Goal: Task Accomplishment & Management: Complete application form

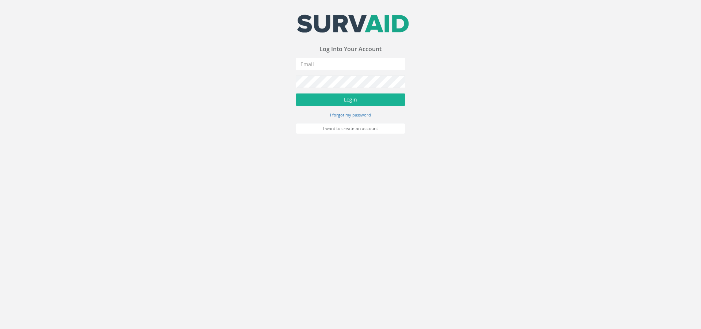
click at [323, 62] on input "email" at bounding box center [350, 64] width 109 height 12
type input "[PERSON_NAME][EMAIL_ADDRESS][PERSON_NAME][DOMAIN_NAME]"
click at [296, 93] on button "Login" at bounding box center [350, 99] width 109 height 12
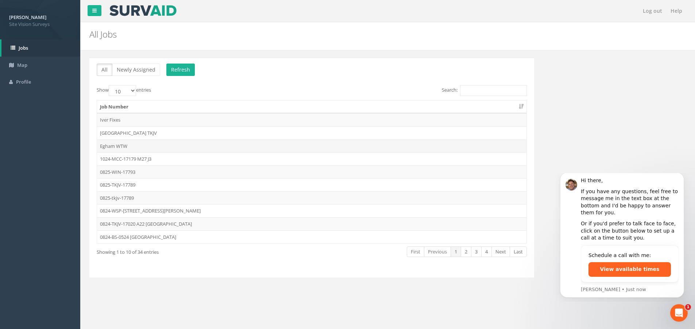
click at [120, 146] on td "Egham WTW" at bounding box center [311, 145] width 429 height 13
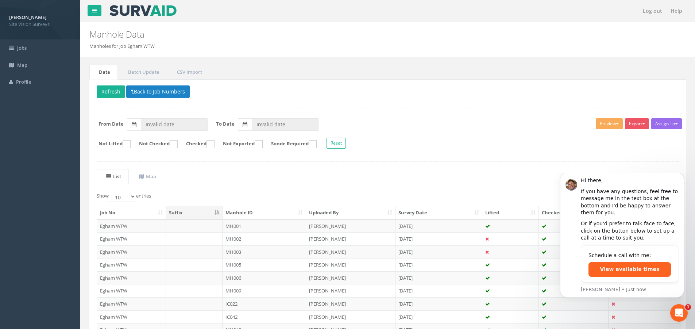
type input "[DATE]"
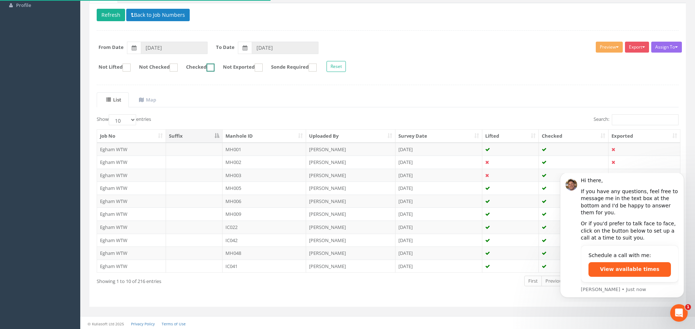
scroll to position [78, 0]
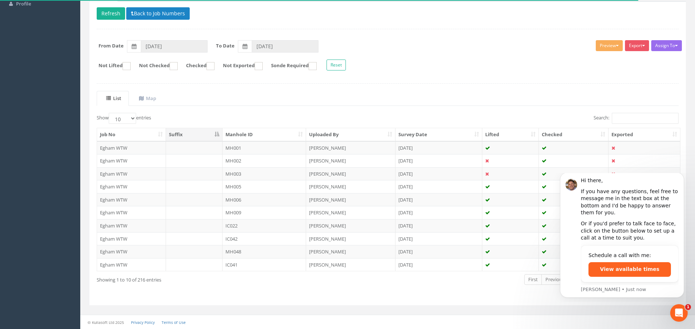
click at [601, 68] on form "Not Lifted Not Checked Checked Not Exported Sonde Required Reset" at bounding box center [387, 65] width 593 height 13
click at [680, 177] on icon "Dismiss notification" at bounding box center [682, 175] width 4 height 4
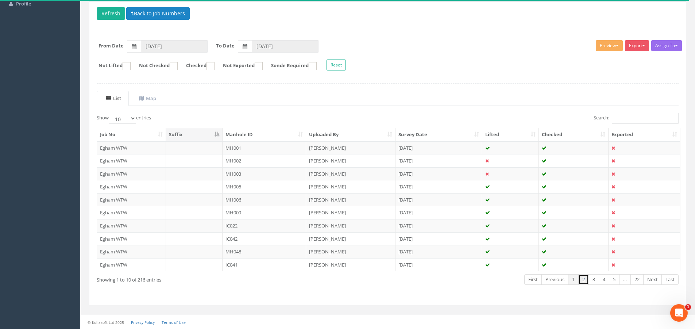
click at [583, 280] on link "2" at bounding box center [583, 279] width 11 height 11
click at [593, 279] on link "3" at bounding box center [594, 279] width 11 height 11
click at [602, 279] on link "4" at bounding box center [604, 279] width 11 height 11
click at [614, 279] on link "5" at bounding box center [614, 279] width 11 height 11
click at [573, 279] on link "1" at bounding box center [572, 279] width 11 height 11
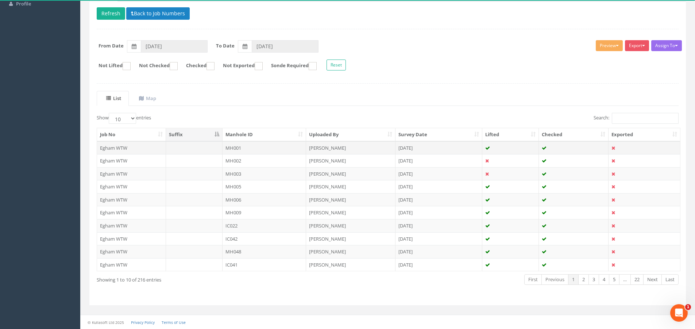
click at [215, 146] on td at bounding box center [194, 147] width 57 height 13
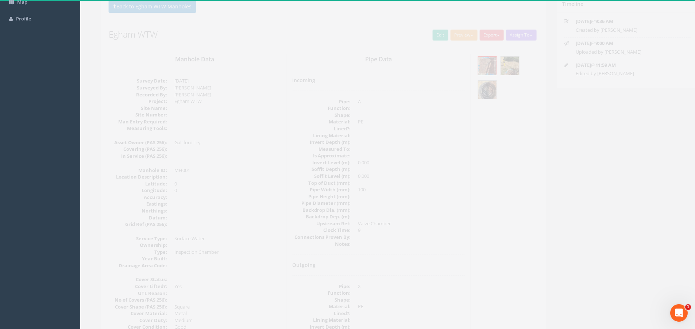
scroll to position [0, 0]
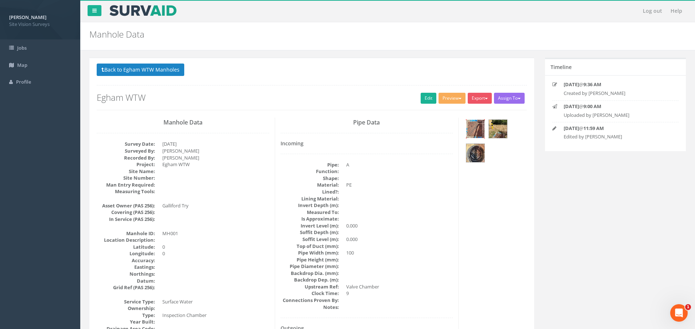
click at [479, 126] on img at bounding box center [475, 129] width 18 height 18
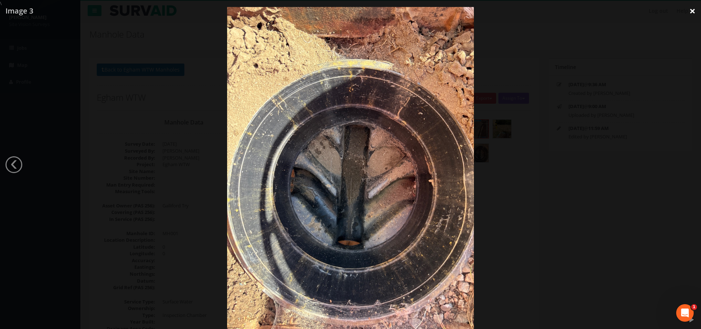
click at [692, 12] on link "×" at bounding box center [691, 11] width 17 height 22
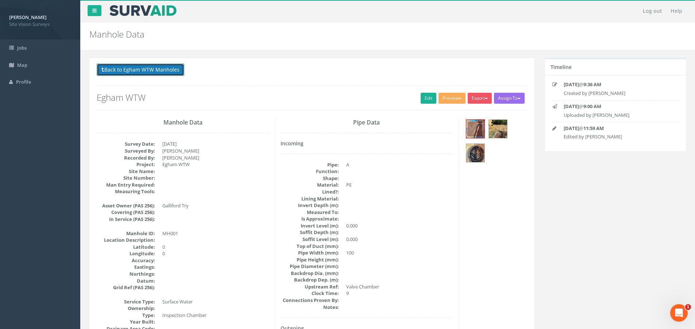
click at [127, 72] on button "Back to Egham WTW Manholes" at bounding box center [141, 69] width 88 height 12
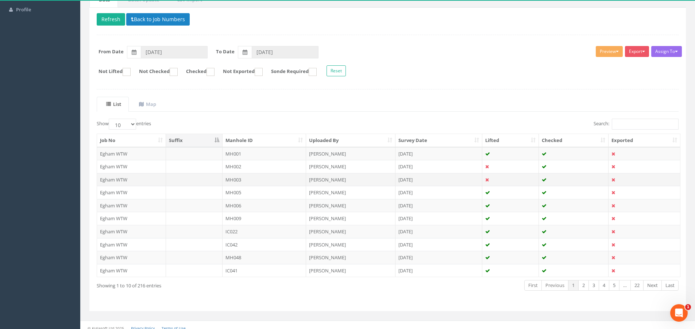
scroll to position [73, 0]
click at [583, 288] on link "2" at bounding box center [583, 284] width 11 height 11
click at [594, 285] on link "3" at bounding box center [594, 284] width 11 height 11
click at [603, 285] on link "4" at bounding box center [604, 284] width 11 height 11
click at [654, 285] on link "Next" at bounding box center [652, 284] width 19 height 11
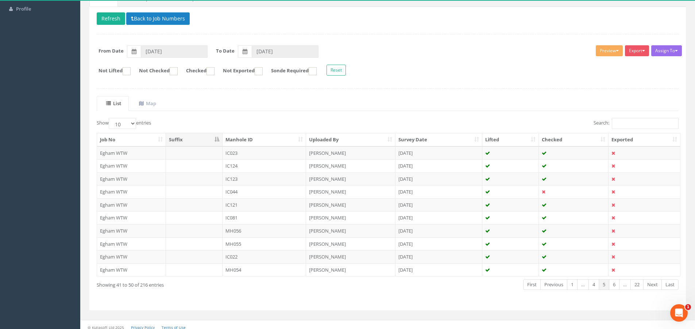
click at [654, 285] on link "Next" at bounding box center [652, 284] width 19 height 11
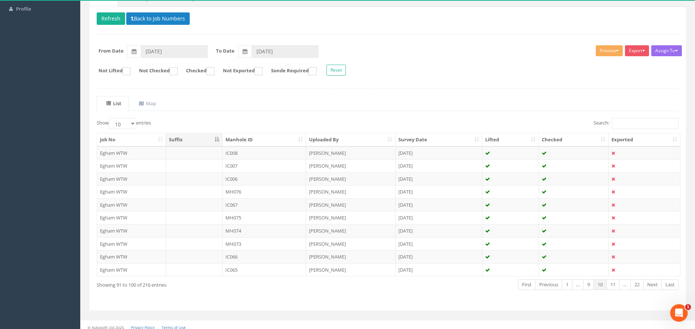
click at [654, 285] on link "Next" at bounding box center [652, 284] width 19 height 11
click at [656, 285] on link "Next" at bounding box center [652, 284] width 19 height 11
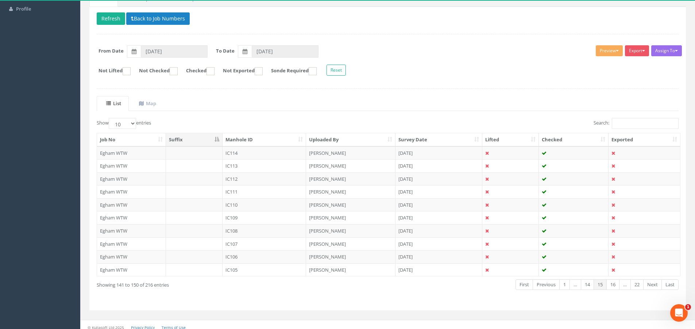
click at [656, 285] on link "Next" at bounding box center [652, 284] width 19 height 11
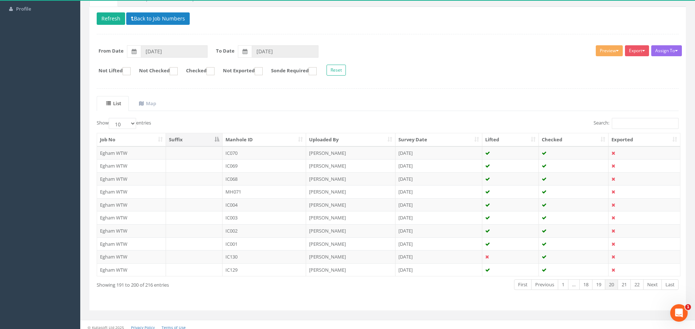
click at [656, 285] on link "Next" at bounding box center [652, 284] width 19 height 11
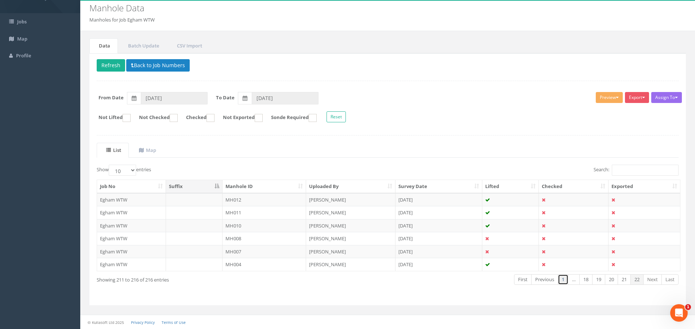
click at [562, 280] on link "1" at bounding box center [563, 279] width 11 height 11
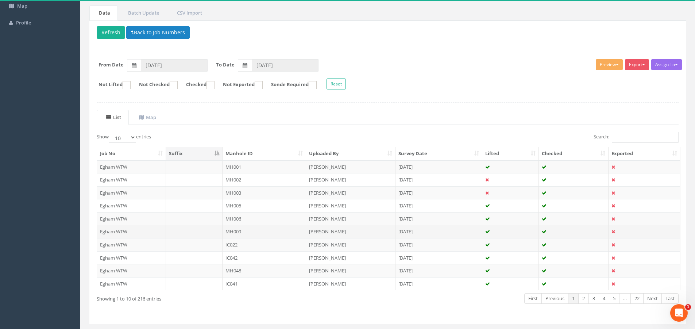
scroll to position [70, 0]
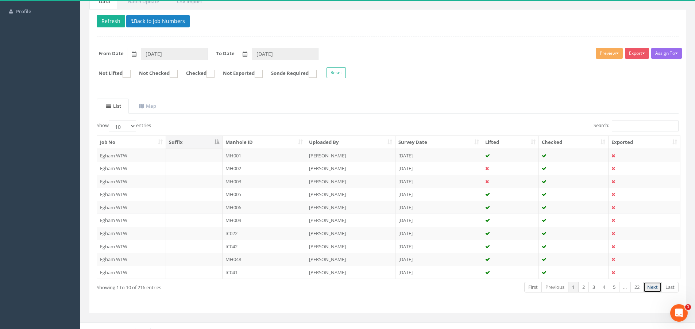
click at [656, 286] on link "Next" at bounding box center [652, 287] width 19 height 11
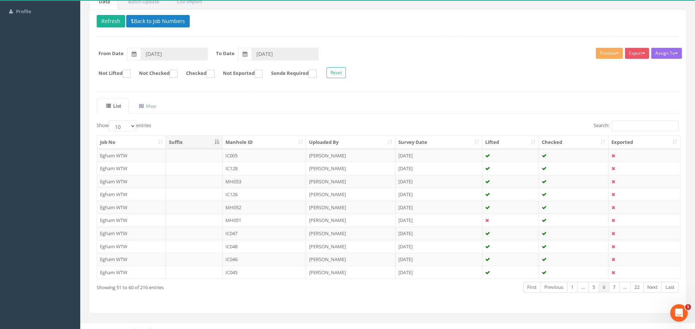
click at [656, 286] on link "Next" at bounding box center [652, 287] width 19 height 11
click at [654, 284] on link "Next" at bounding box center [652, 287] width 19 height 11
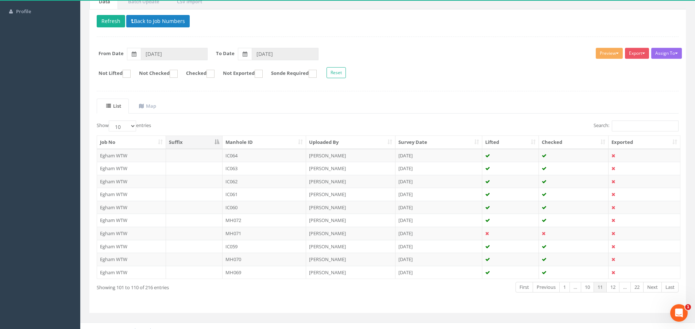
click at [654, 284] on link "Next" at bounding box center [652, 287] width 19 height 11
click at [656, 284] on link "Next" at bounding box center [652, 287] width 19 height 11
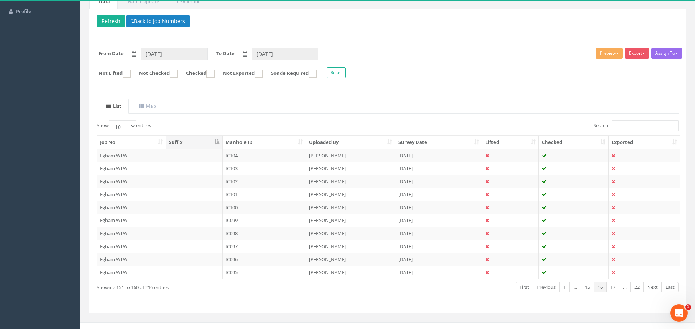
click at [656, 284] on link "Next" at bounding box center [652, 287] width 19 height 11
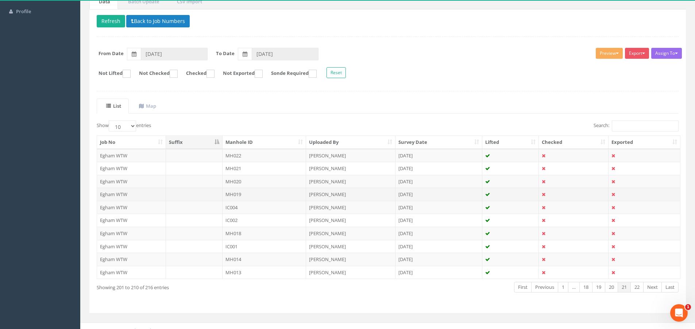
click at [212, 193] on td at bounding box center [194, 194] width 57 height 13
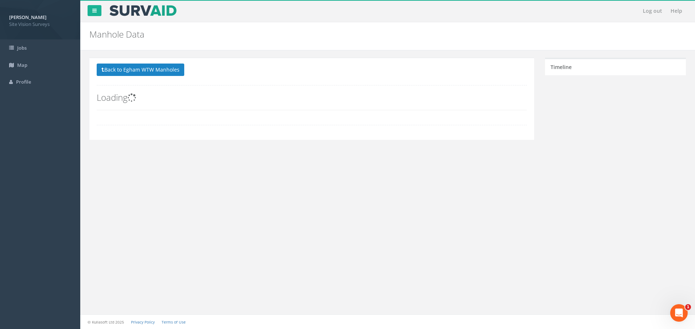
scroll to position [0, 0]
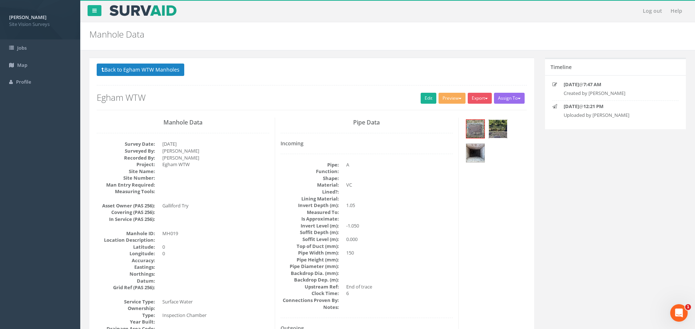
click at [501, 126] on img at bounding box center [498, 129] width 18 height 18
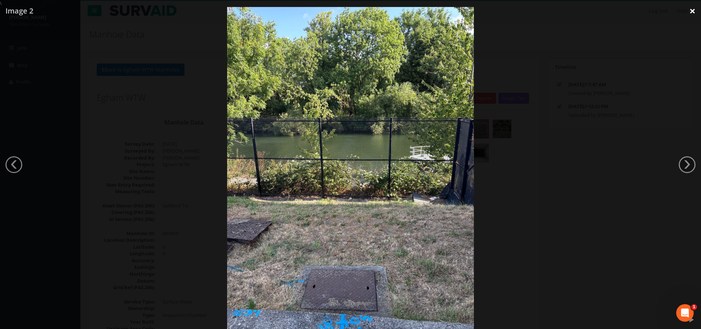
click at [688, 10] on link "×" at bounding box center [691, 11] width 17 height 22
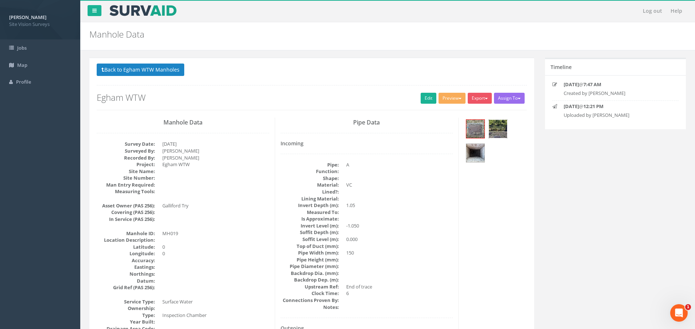
click at [499, 124] on img at bounding box center [498, 129] width 18 height 18
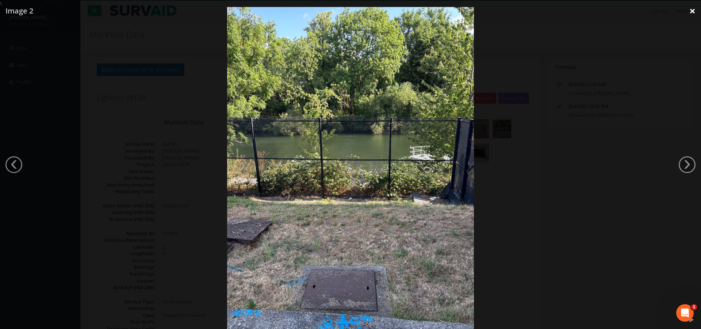
click at [692, 11] on link "×" at bounding box center [691, 11] width 17 height 22
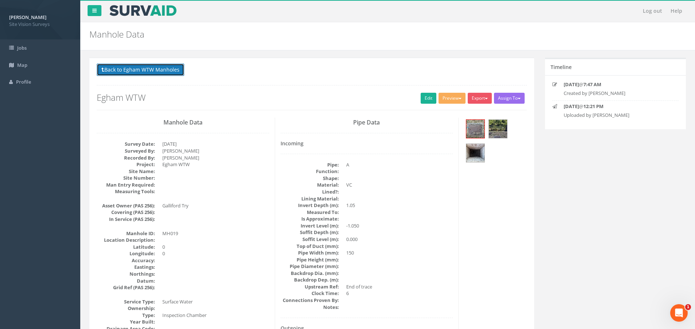
click at [169, 67] on button "Back to Egham WTW Manholes" at bounding box center [141, 69] width 88 height 12
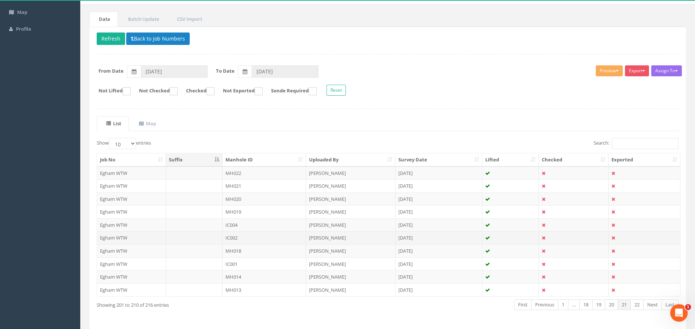
scroll to position [42, 0]
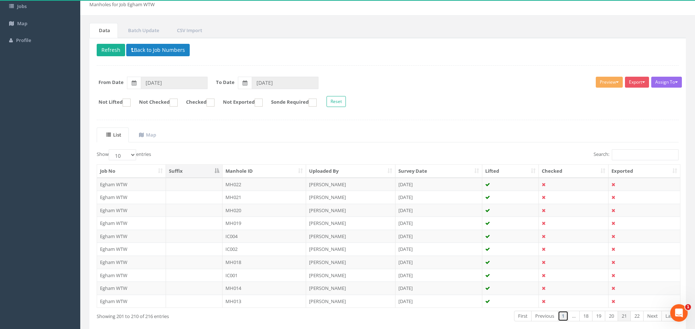
click at [564, 316] on link "1" at bounding box center [563, 315] width 11 height 11
click at [330, 166] on th "Uploaded By" at bounding box center [350, 171] width 89 height 13
click at [331, 167] on th "Uploaded By" at bounding box center [350, 171] width 89 height 13
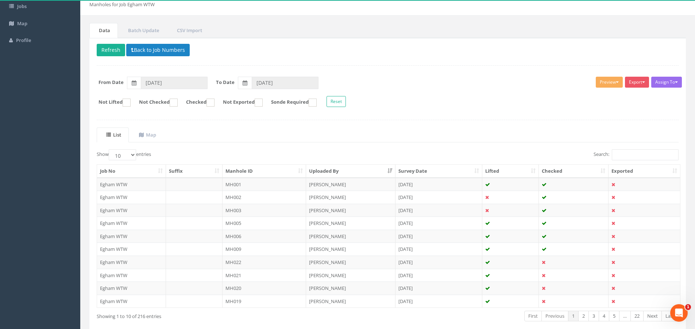
click at [331, 167] on th "Uploaded By" at bounding box center [350, 171] width 89 height 13
click at [251, 259] on td "MH022" at bounding box center [265, 261] width 84 height 13
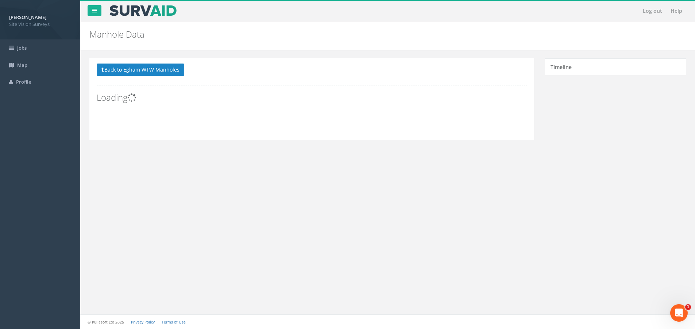
scroll to position [0, 0]
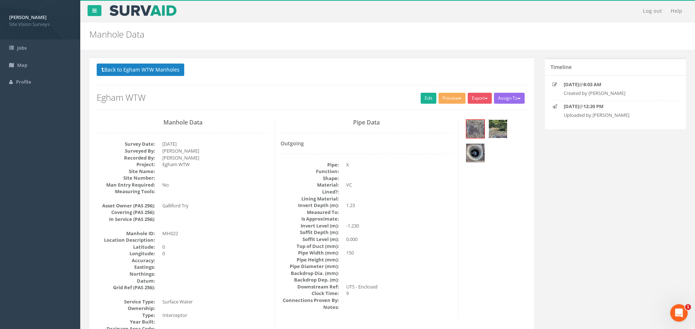
click at [497, 128] on img at bounding box center [498, 129] width 18 height 18
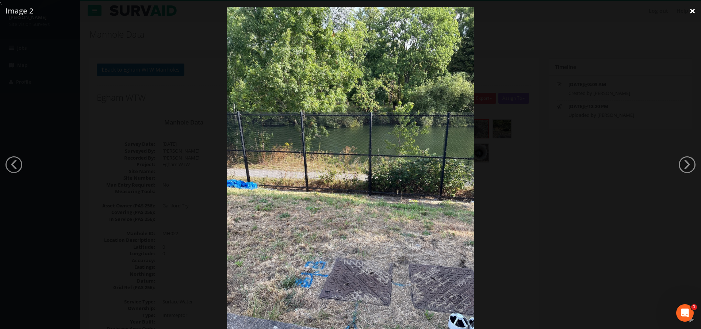
click at [694, 11] on link "×" at bounding box center [691, 11] width 17 height 22
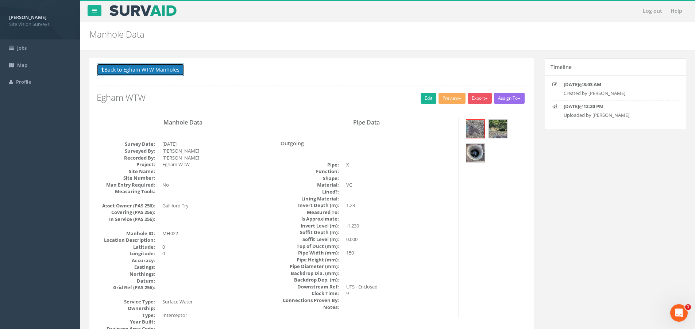
click at [160, 72] on button "Back to Egham WTW Manholes" at bounding box center [141, 69] width 88 height 12
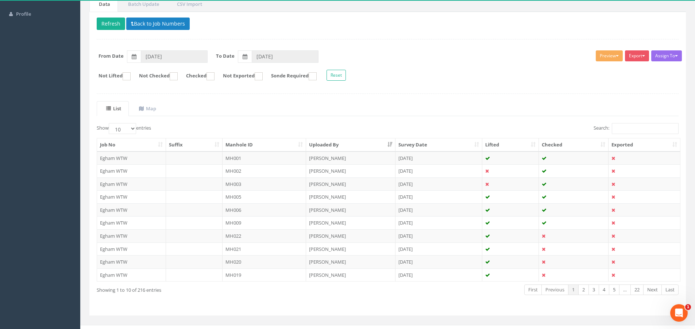
scroll to position [78, 0]
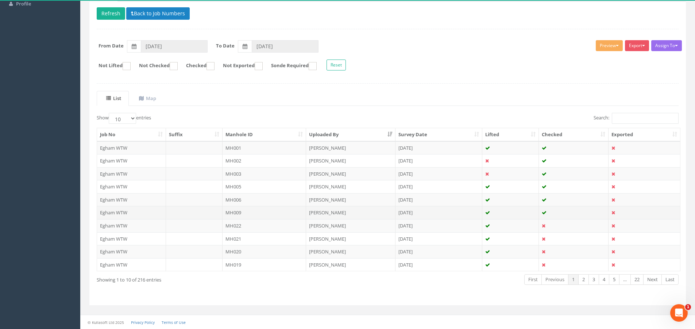
click at [211, 213] on td at bounding box center [194, 212] width 57 height 13
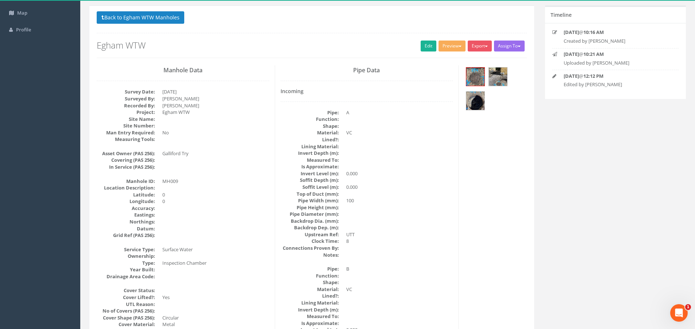
scroll to position [0, 0]
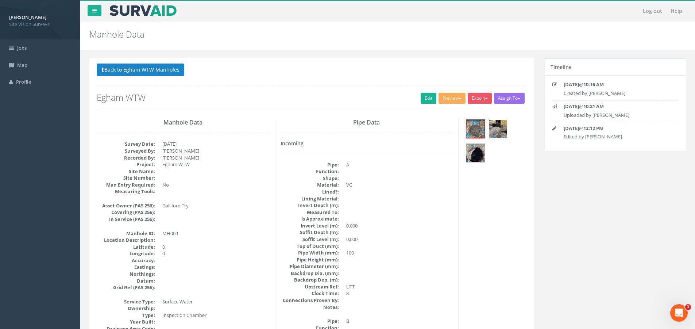
click at [494, 131] on img at bounding box center [498, 129] width 18 height 18
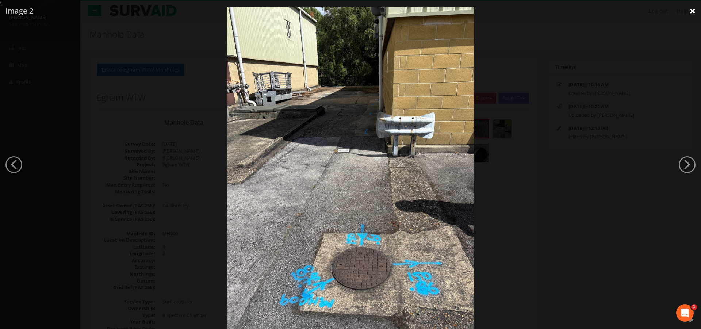
click at [695, 9] on link "×" at bounding box center [691, 11] width 17 height 22
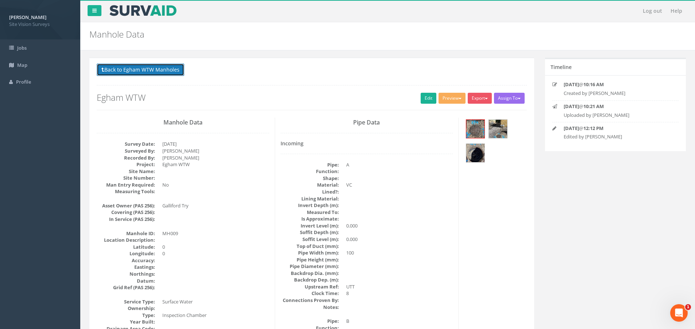
click at [115, 72] on button "Back to Egham WTW Manholes" at bounding box center [141, 69] width 88 height 12
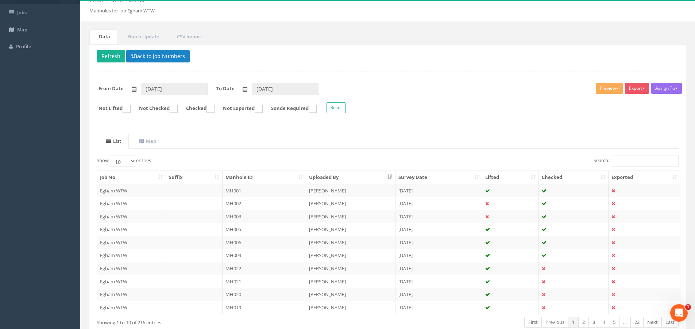
scroll to position [78, 0]
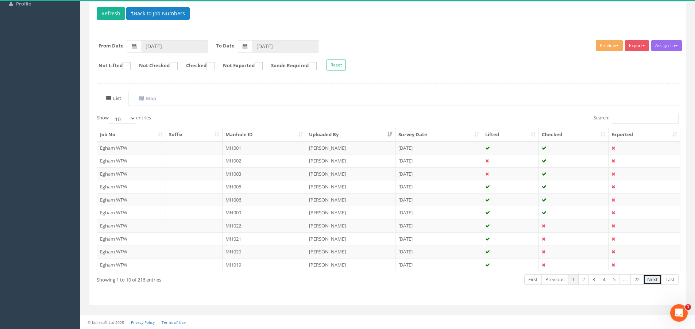
click at [653, 279] on link "Next" at bounding box center [652, 279] width 19 height 11
click at [234, 173] on td "MH018" at bounding box center [265, 173] width 84 height 13
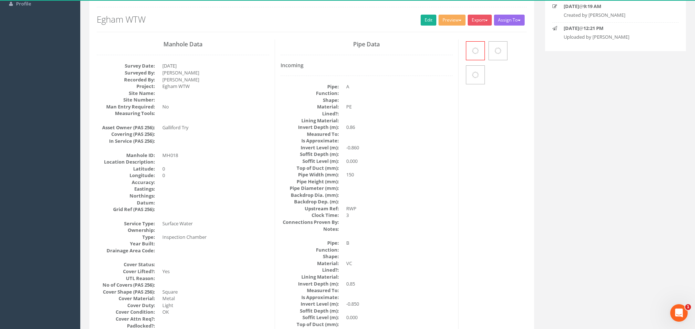
scroll to position [0, 0]
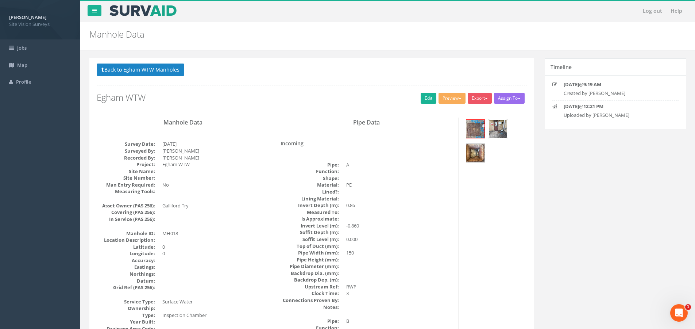
click at [502, 132] on img at bounding box center [498, 129] width 18 height 18
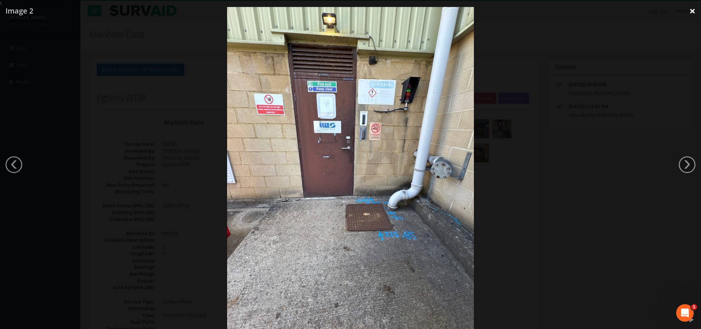
click at [692, 12] on link "×" at bounding box center [691, 11] width 17 height 22
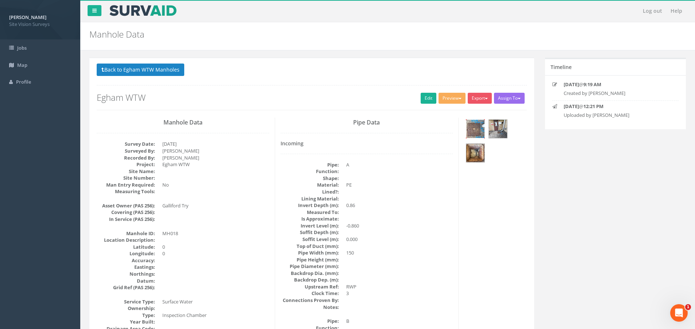
click at [470, 125] on img at bounding box center [475, 129] width 18 height 18
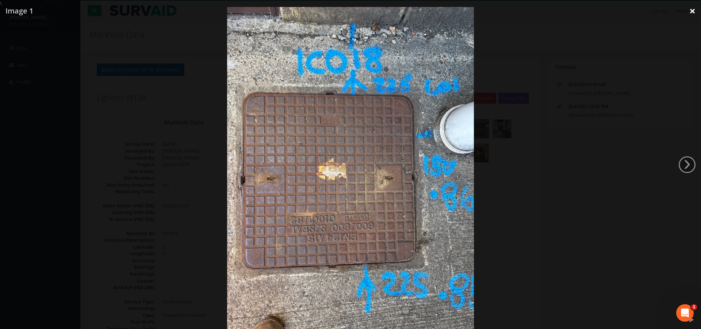
click at [687, 12] on link "×" at bounding box center [691, 11] width 17 height 22
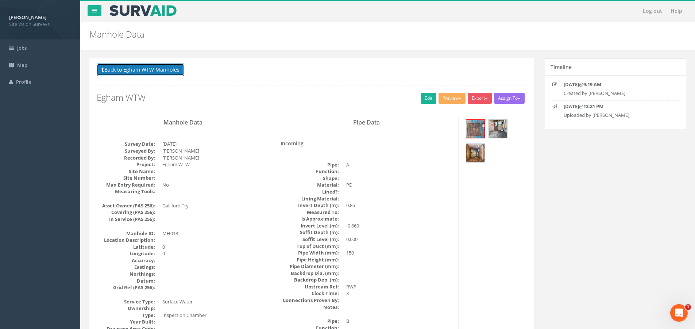
click at [133, 69] on button "Back to Egham WTW Manholes" at bounding box center [141, 69] width 88 height 12
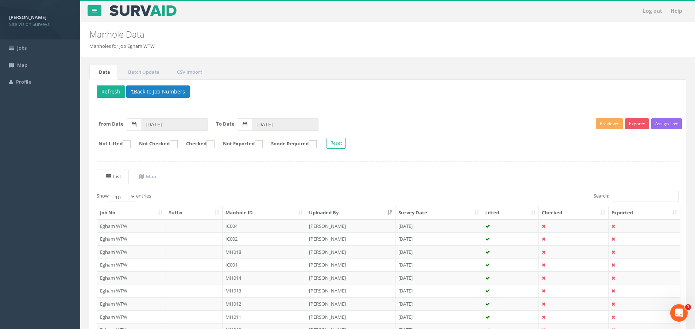
drag, startPoint x: 270, startPoint y: 187, endPoint x: 264, endPoint y: 134, distance: 52.9
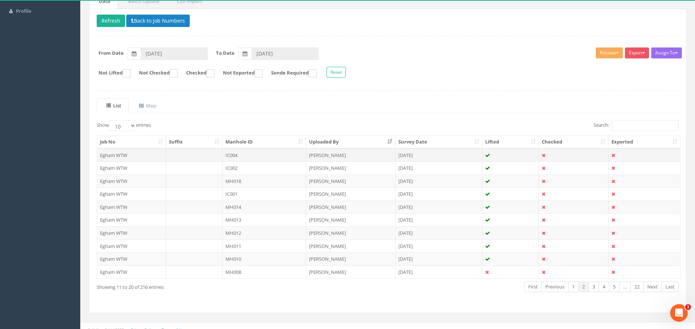
scroll to position [73, 0]
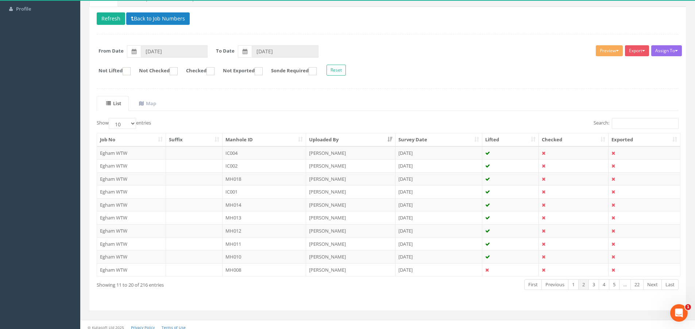
click at [250, 143] on th "Manhole ID" at bounding box center [265, 139] width 84 height 13
click at [242, 154] on td "IC001" at bounding box center [265, 152] width 84 height 13
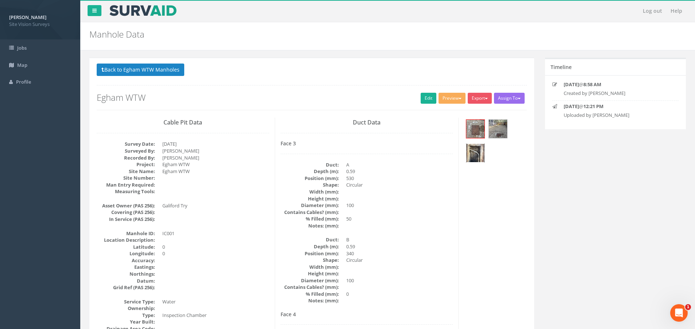
click at [475, 155] on img at bounding box center [475, 153] width 18 height 18
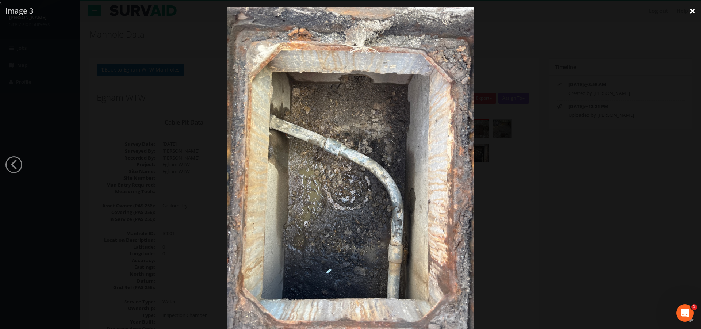
click at [691, 8] on link "×" at bounding box center [691, 11] width 17 height 22
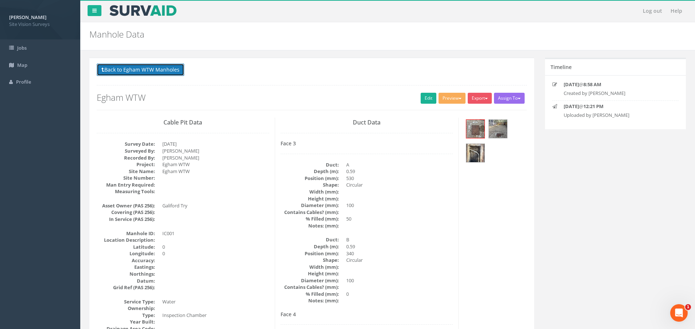
click at [130, 64] on button "Back to Egham WTW Manholes" at bounding box center [141, 69] width 88 height 12
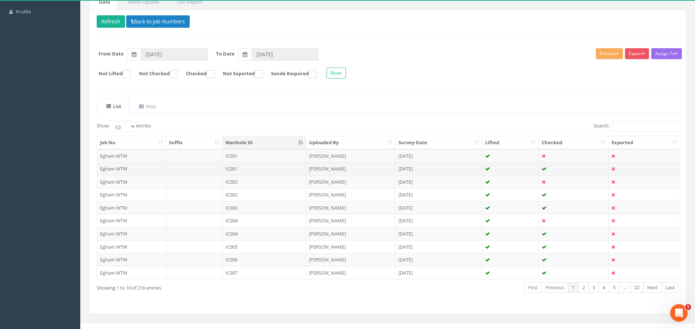
scroll to position [73, 0]
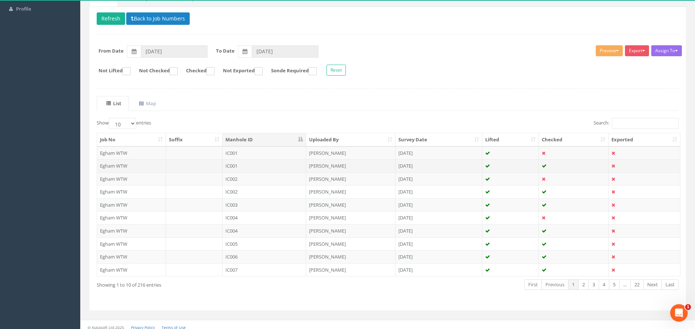
click at [204, 165] on td at bounding box center [194, 165] width 57 height 13
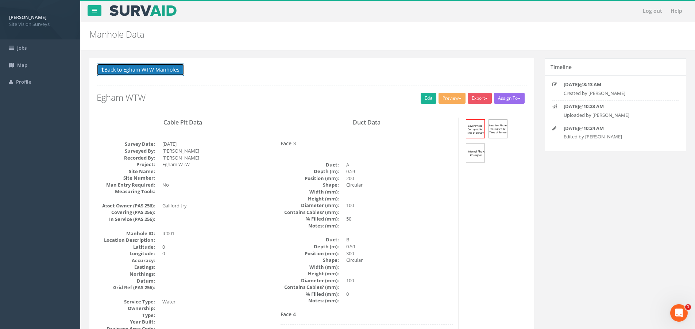
click at [127, 69] on button "Back to Egham WTW Manholes" at bounding box center [141, 69] width 88 height 12
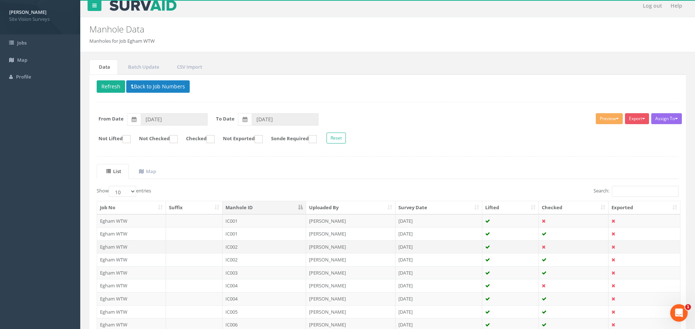
scroll to position [36, 0]
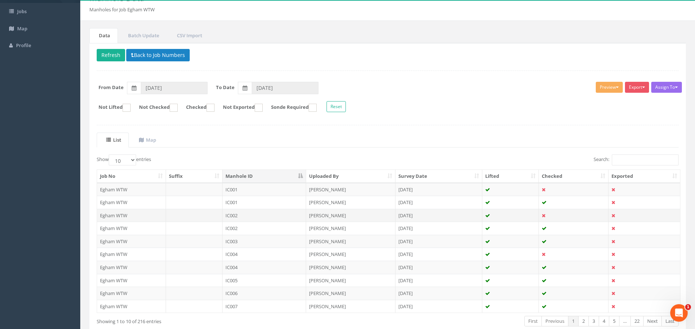
click at [262, 216] on td "IC002" at bounding box center [265, 215] width 84 height 13
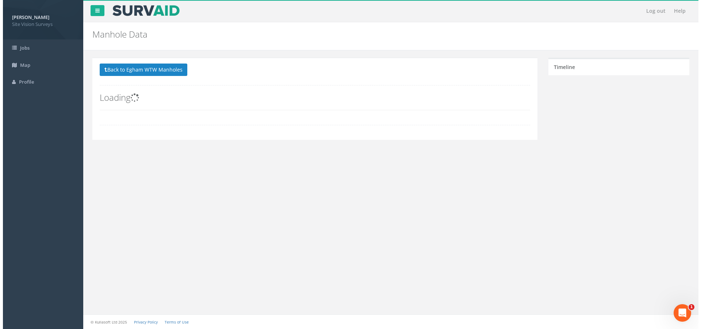
scroll to position [0, 0]
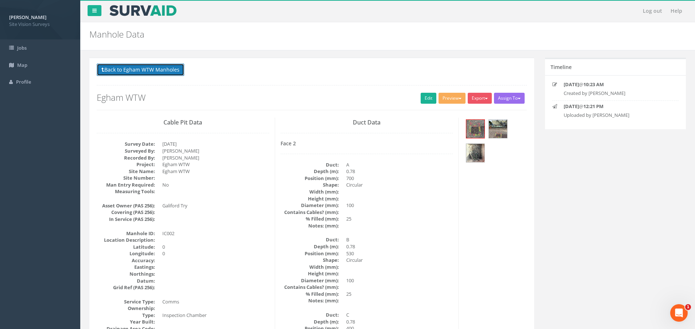
click at [105, 73] on button "Back to Egham WTW Manholes" at bounding box center [141, 69] width 88 height 12
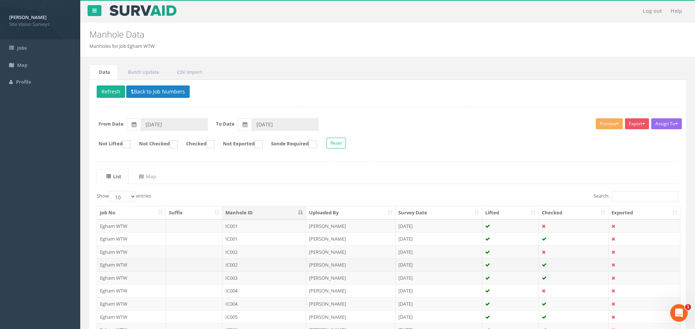
click at [246, 263] on td "IC002" at bounding box center [265, 264] width 84 height 13
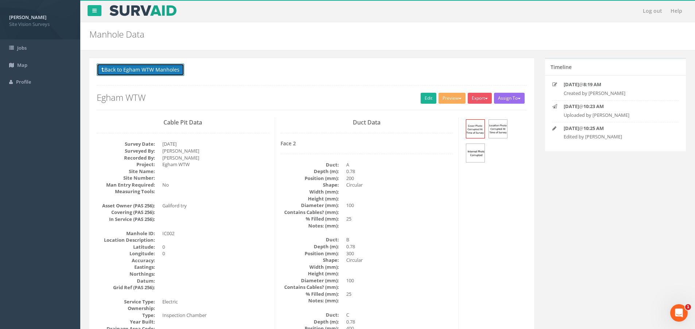
click at [134, 73] on button "Back to Egham WTW Manholes" at bounding box center [141, 69] width 88 height 12
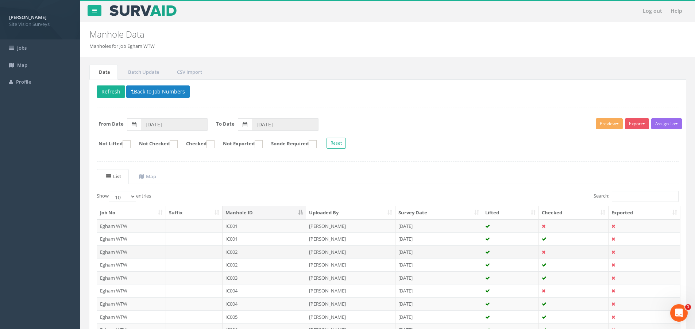
click at [291, 252] on td "IC002" at bounding box center [265, 251] width 84 height 13
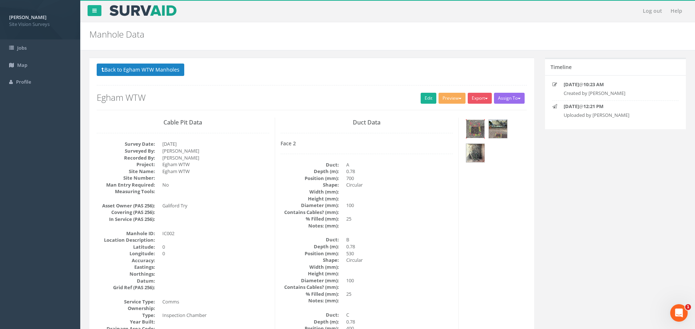
click at [480, 131] on img at bounding box center [475, 129] width 18 height 18
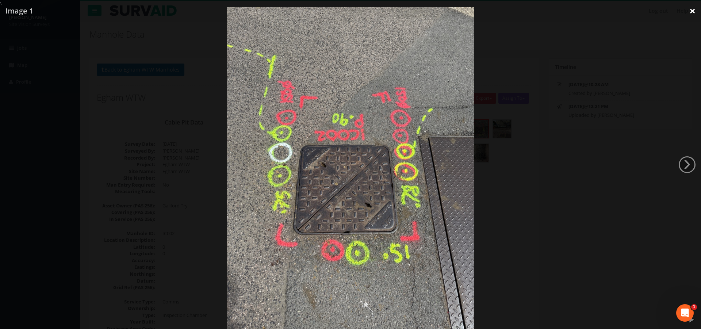
click at [693, 15] on link "×" at bounding box center [691, 11] width 17 height 22
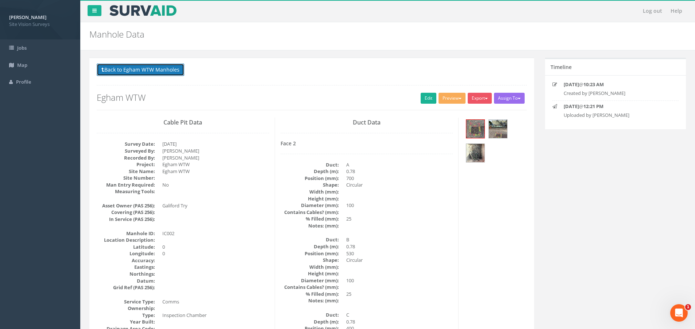
click at [118, 66] on button "Back to Egham WTW Manholes" at bounding box center [141, 69] width 88 height 12
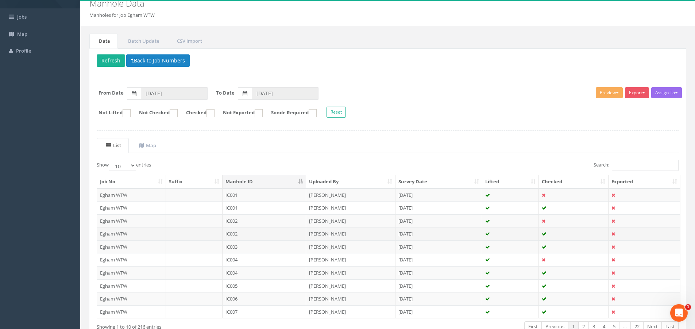
scroll to position [78, 0]
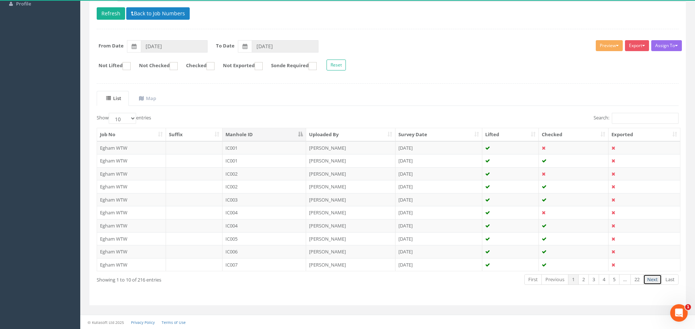
click at [655, 280] on link "Next" at bounding box center [652, 279] width 19 height 11
click at [657, 279] on link "Next" at bounding box center [652, 279] width 19 height 11
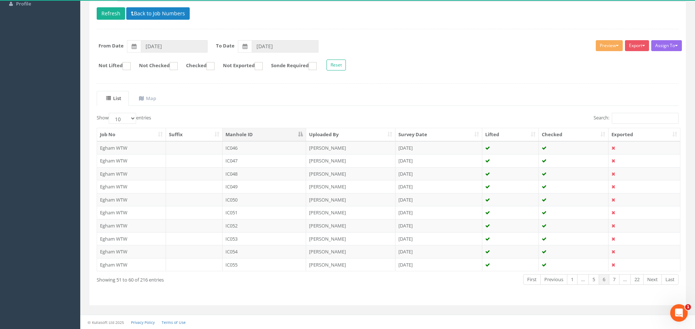
click at [657, 279] on link "Next" at bounding box center [652, 279] width 19 height 11
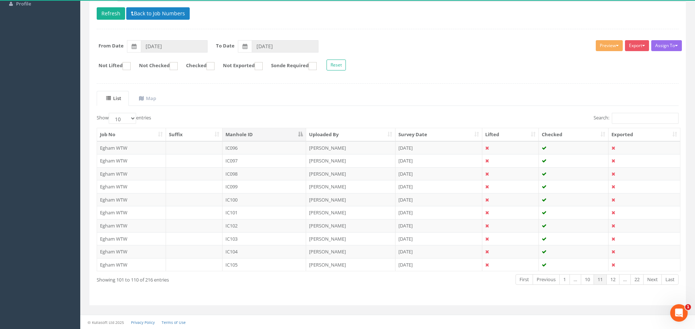
click at [657, 279] on link "Next" at bounding box center [652, 279] width 19 height 11
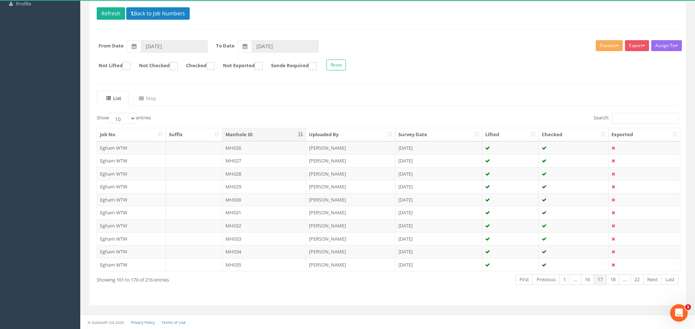
click at [657, 279] on link "Next" at bounding box center [652, 279] width 19 height 11
click at [653, 277] on link "Next" at bounding box center [652, 279] width 19 height 11
click at [193, 149] on td at bounding box center [194, 147] width 57 height 13
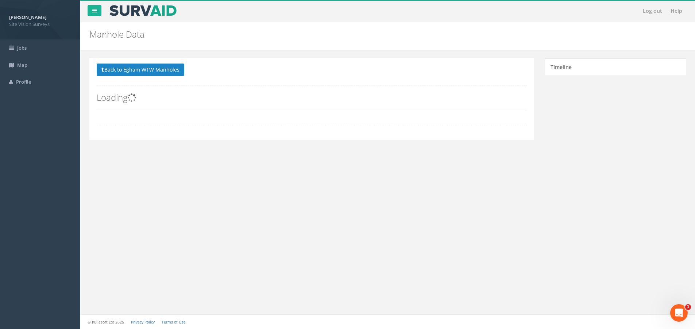
scroll to position [0, 0]
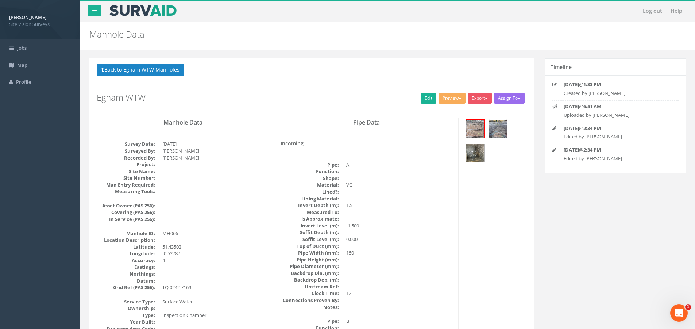
click at [498, 133] on img at bounding box center [498, 129] width 18 height 18
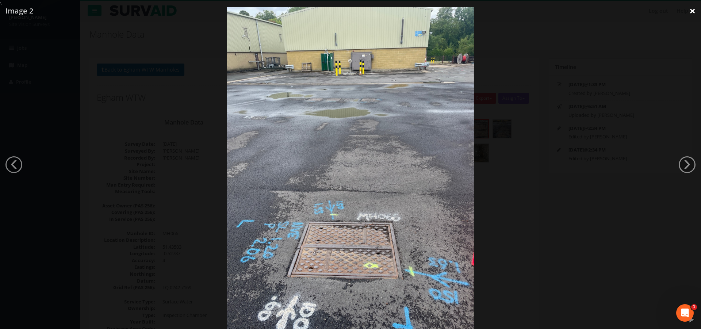
click at [690, 10] on link "×" at bounding box center [691, 11] width 17 height 22
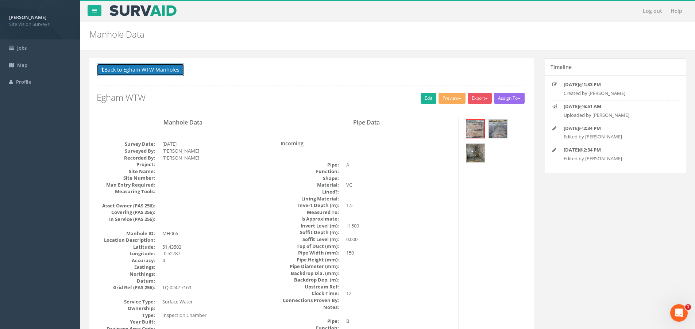
click at [144, 73] on button "Back to Egham WTW Manholes" at bounding box center [141, 69] width 88 height 12
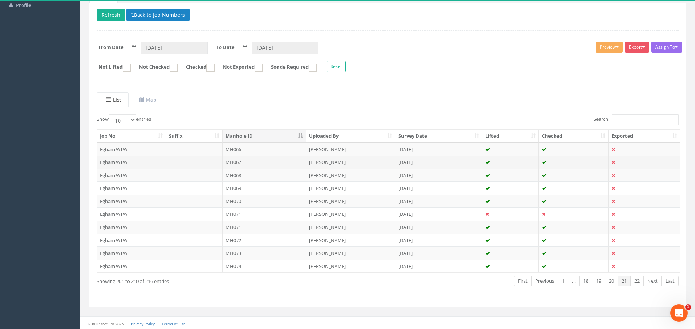
scroll to position [78, 0]
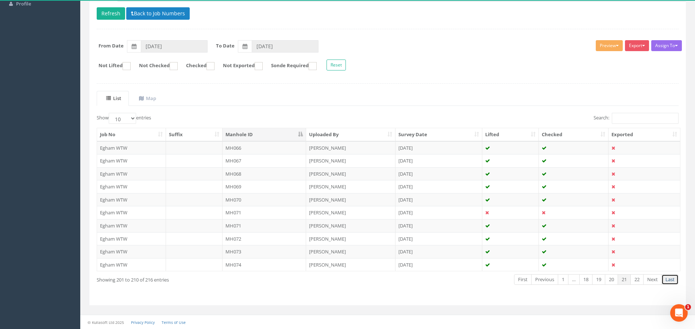
click at [664, 278] on link "Last" at bounding box center [669, 279] width 17 height 11
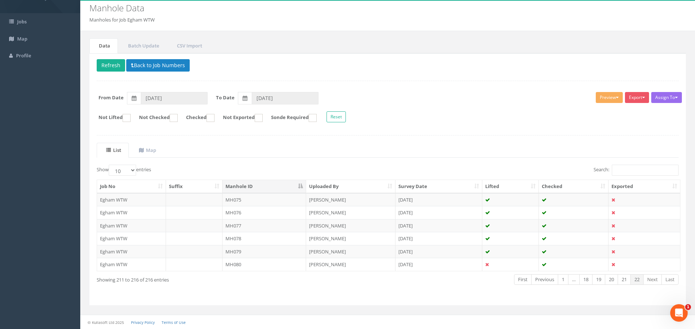
scroll to position [26, 0]
click at [546, 281] on link "Previous" at bounding box center [544, 279] width 27 height 11
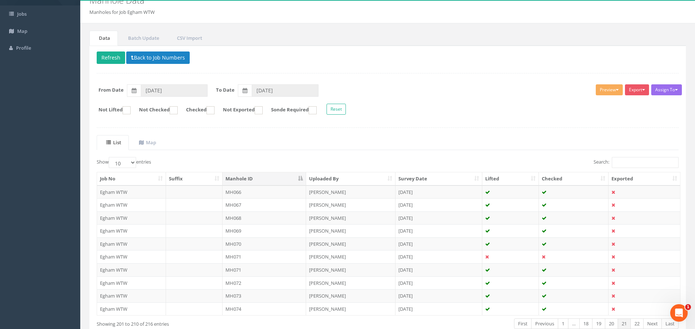
click at [546, 281] on icon at bounding box center [544, 283] width 5 height 5
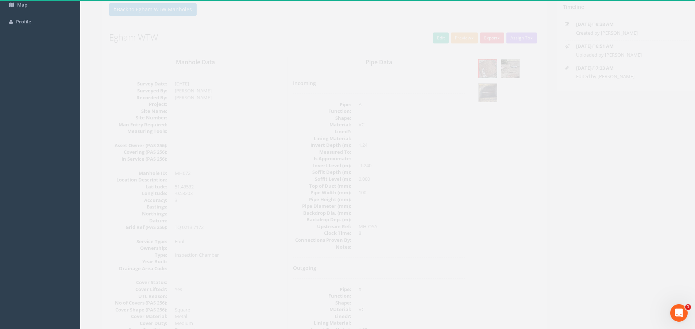
scroll to position [0, 0]
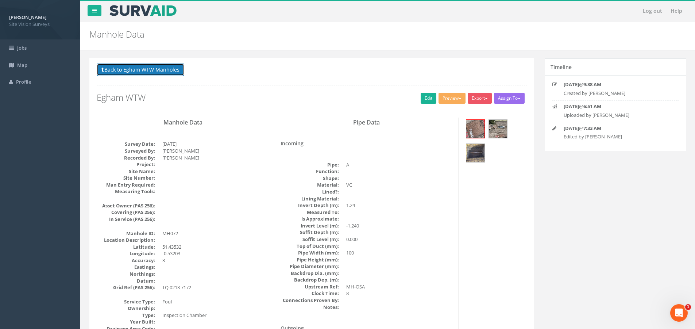
click at [145, 70] on button "Back to Egham WTW Manholes" at bounding box center [141, 69] width 88 height 12
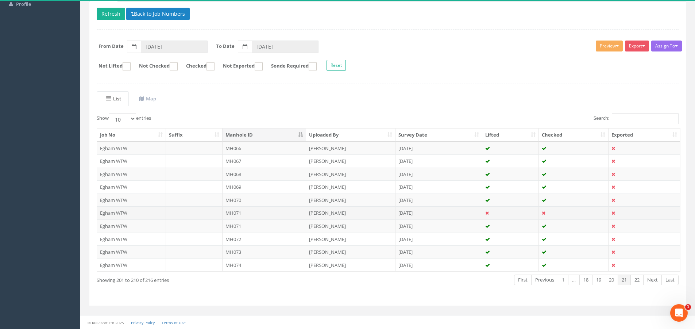
scroll to position [78, 0]
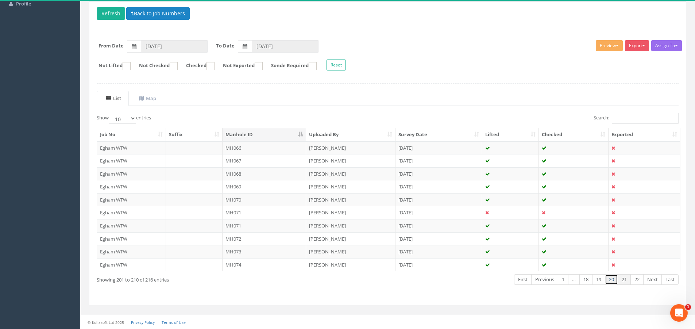
click at [610, 278] on link "20" at bounding box center [611, 279] width 13 height 11
click at [238, 262] on td "MH065" at bounding box center [265, 264] width 84 height 13
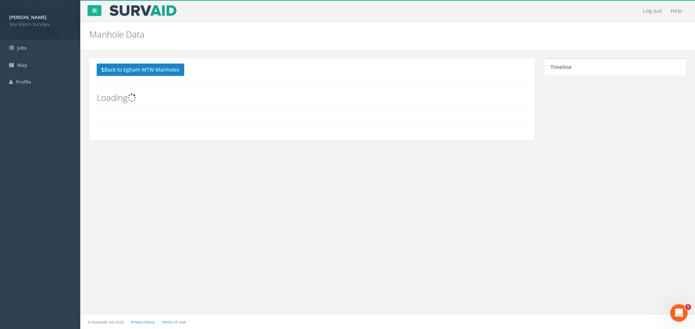
scroll to position [0, 0]
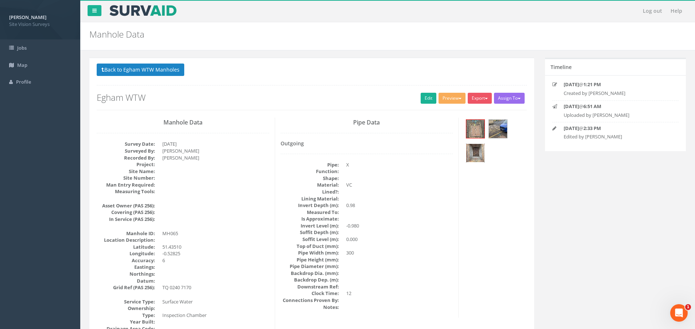
click at [477, 151] on img at bounding box center [475, 153] width 18 height 18
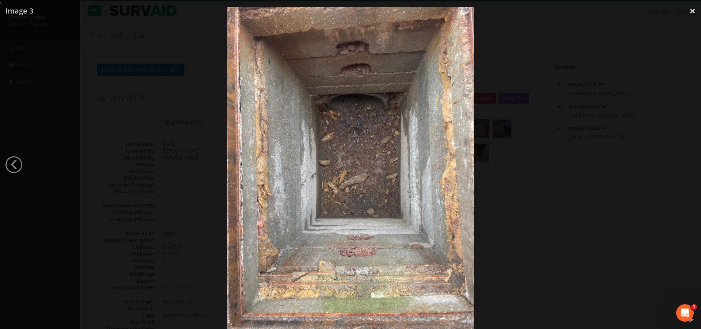
drag, startPoint x: 686, startPoint y: 12, endPoint x: 682, endPoint y: 13, distance: 4.5
click at [686, 12] on link "×" at bounding box center [691, 11] width 17 height 22
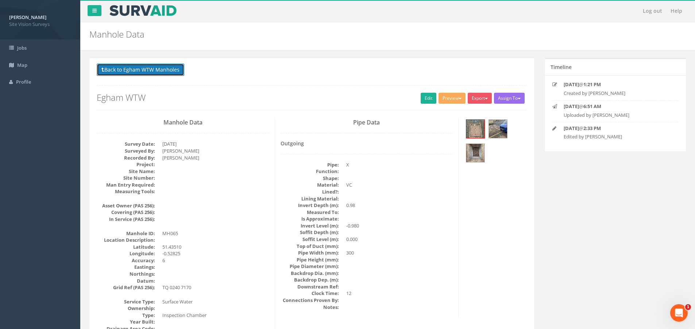
click at [126, 68] on button "Back to Egham WTW Manholes" at bounding box center [141, 69] width 88 height 12
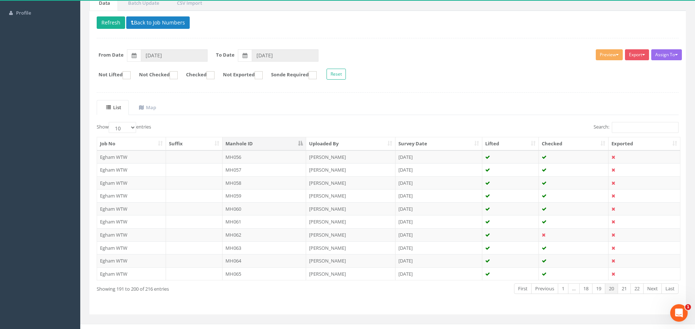
scroll to position [78, 0]
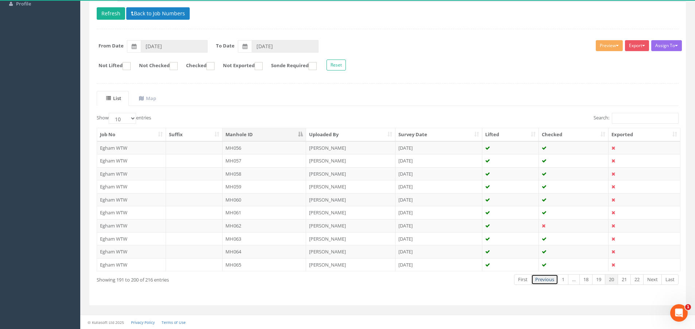
click at [545, 280] on link "Previous" at bounding box center [544, 279] width 27 height 11
click at [545, 280] on link "Previous" at bounding box center [546, 279] width 27 height 11
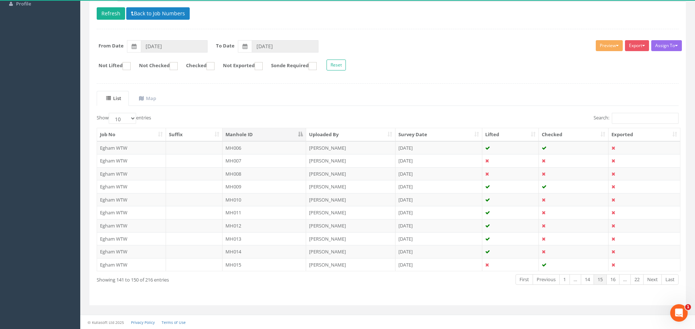
click at [545, 280] on link "Previous" at bounding box center [546, 279] width 27 height 11
click at [654, 279] on link "Next" at bounding box center [652, 279] width 19 height 11
click at [654, 277] on link "Next" at bounding box center [652, 279] width 19 height 11
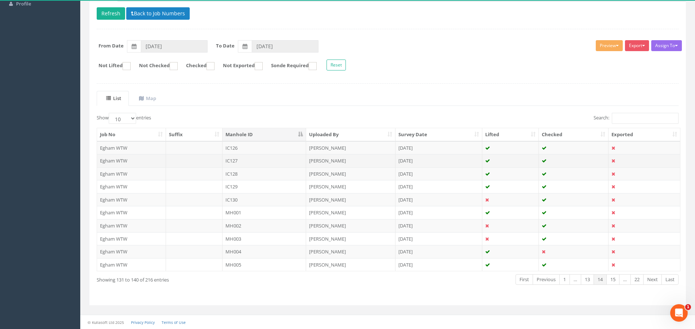
click at [263, 161] on td "IC127" at bounding box center [265, 160] width 84 height 13
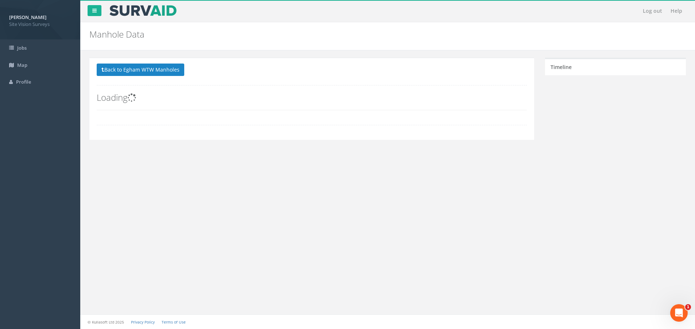
scroll to position [0, 0]
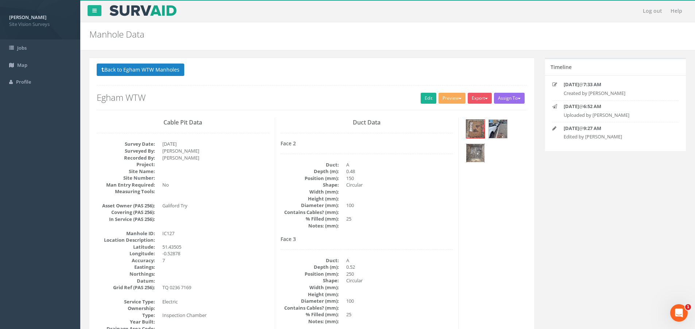
click at [468, 151] on img at bounding box center [475, 153] width 18 height 18
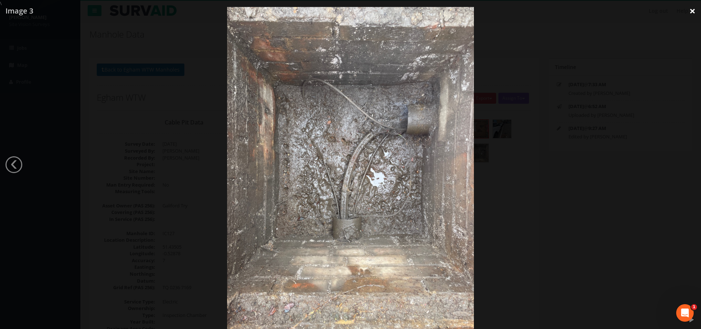
click at [696, 15] on link "×" at bounding box center [691, 11] width 17 height 22
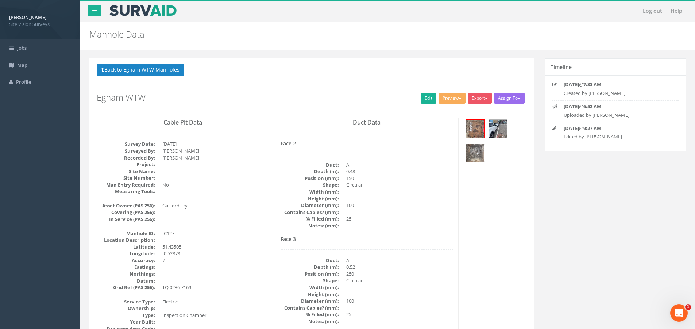
click at [471, 157] on img at bounding box center [475, 153] width 18 height 18
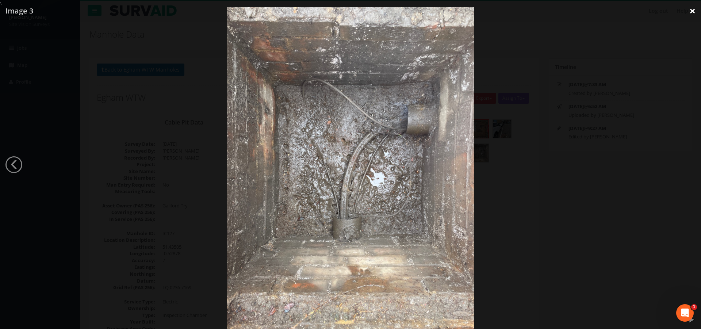
click at [692, 11] on link "×" at bounding box center [691, 11] width 17 height 22
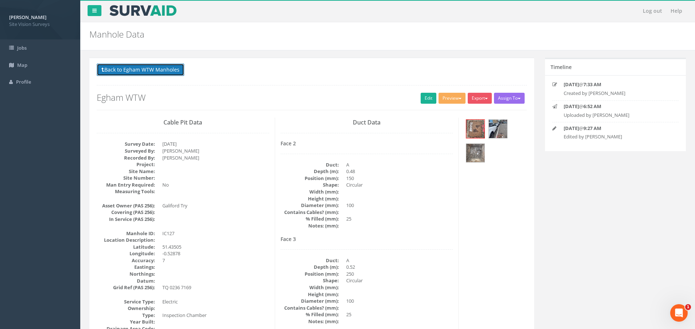
click at [136, 69] on button "Back to Egham WTW Manholes" at bounding box center [141, 69] width 88 height 12
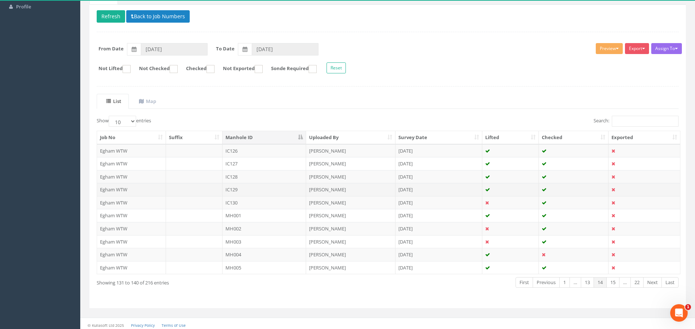
scroll to position [78, 0]
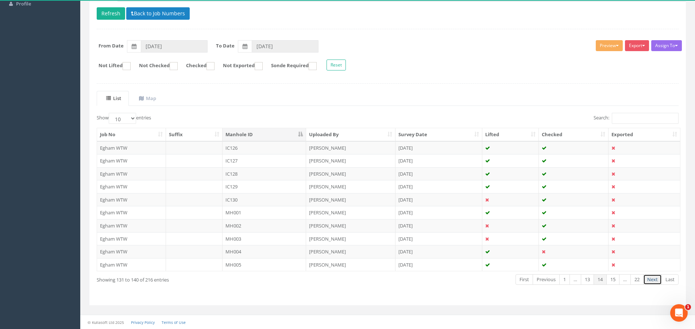
click at [652, 281] on link "Next" at bounding box center [652, 279] width 19 height 11
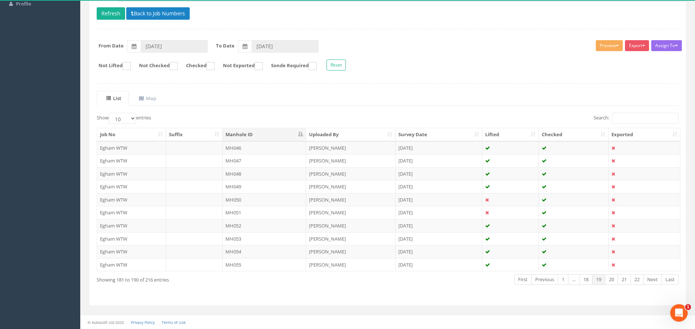
click at [652, 281] on link "Next" at bounding box center [652, 279] width 19 height 11
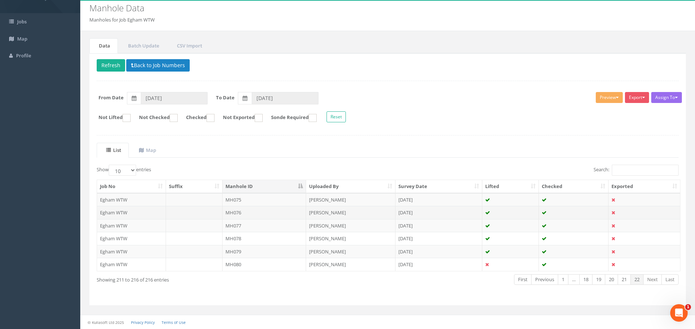
click at [253, 215] on td "MH076" at bounding box center [265, 212] width 84 height 13
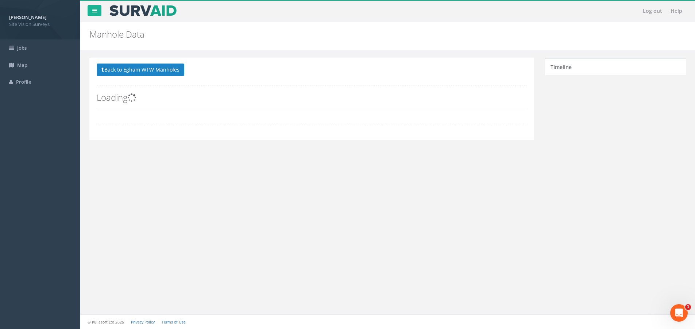
scroll to position [0, 0]
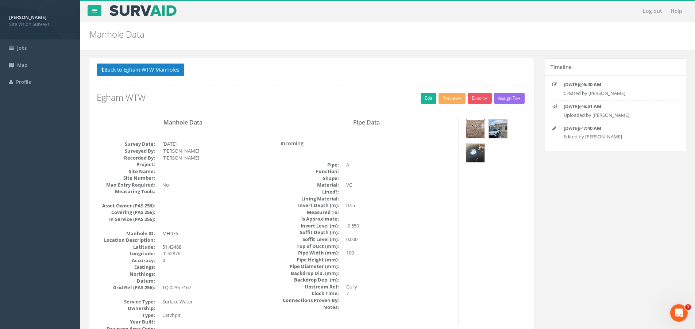
click at [476, 127] on img at bounding box center [475, 129] width 18 height 18
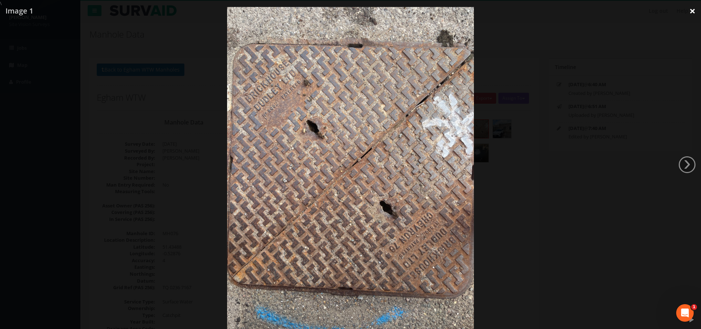
click at [690, 9] on link "×" at bounding box center [691, 11] width 17 height 22
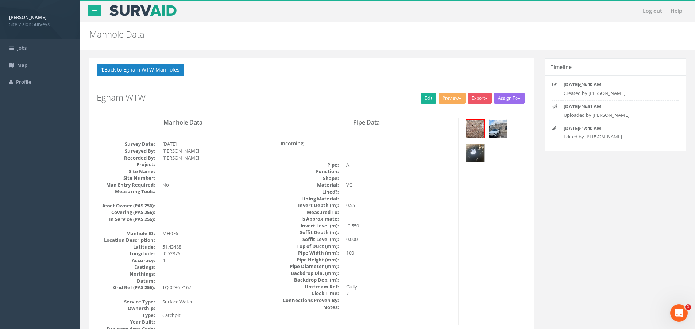
click at [495, 130] on img at bounding box center [498, 129] width 18 height 18
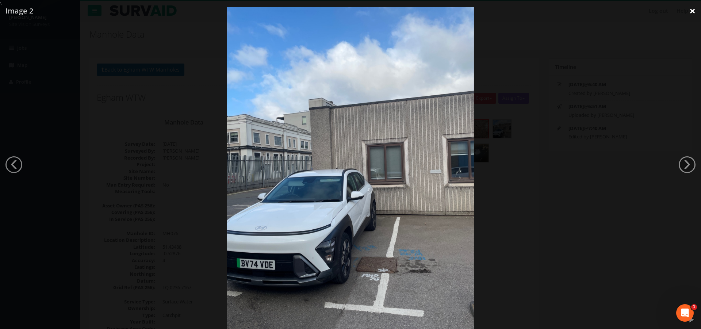
click at [694, 9] on link "×" at bounding box center [691, 11] width 17 height 22
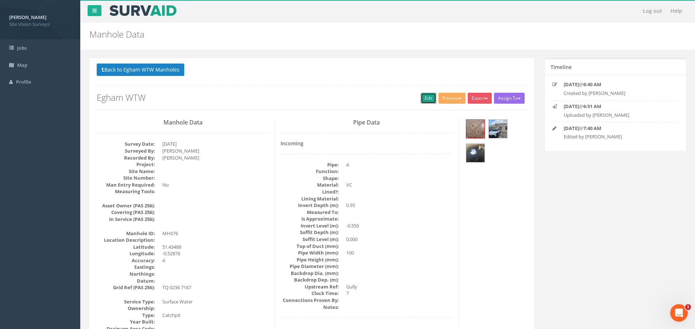
click at [421, 96] on link "Edit" at bounding box center [429, 98] width 16 height 11
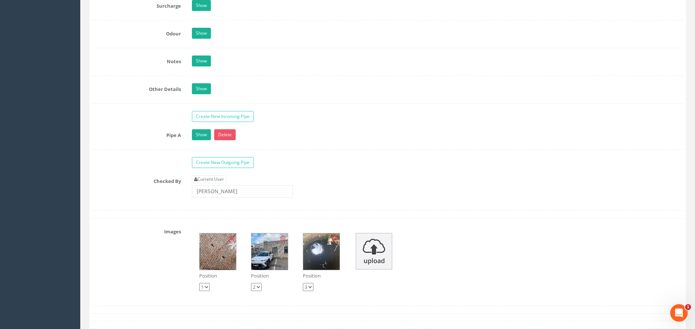
scroll to position [1060, 0]
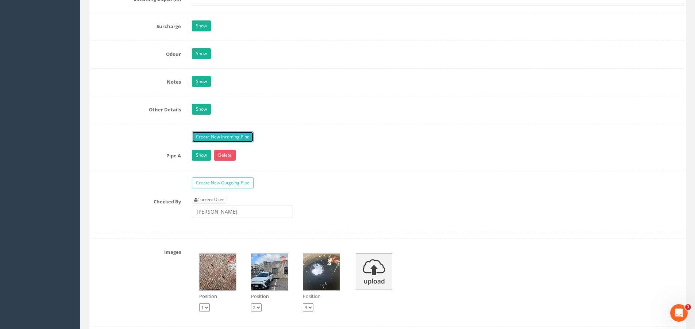
click at [245, 137] on link "Create New Incoming Pipe" at bounding box center [223, 136] width 62 height 11
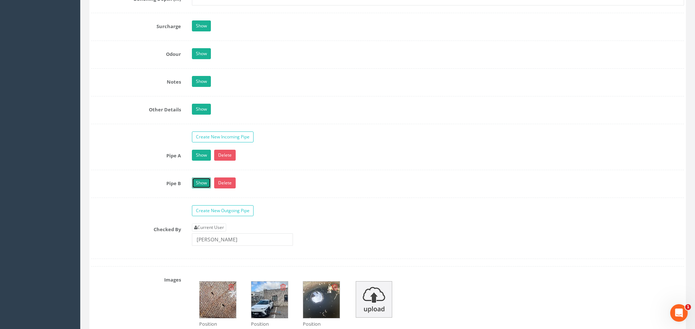
click at [207, 184] on link "Show" at bounding box center [201, 182] width 19 height 11
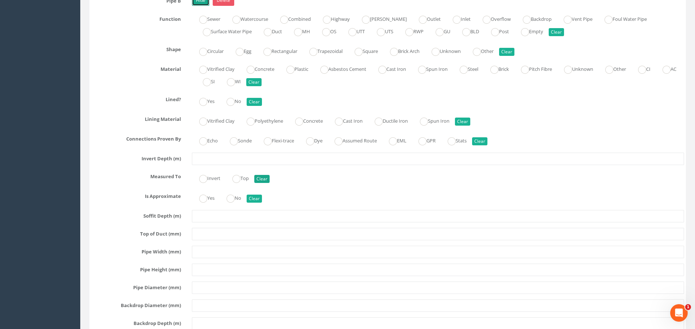
scroll to position [1205, 0]
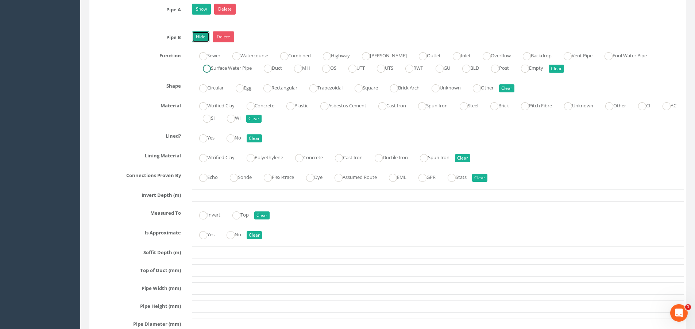
click at [209, 67] on ins at bounding box center [207, 69] width 8 height 8
radio input "true"
click at [203, 106] on ins at bounding box center [203, 106] width 8 height 8
radio input "true"
click at [271, 175] on ins at bounding box center [268, 178] width 8 height 8
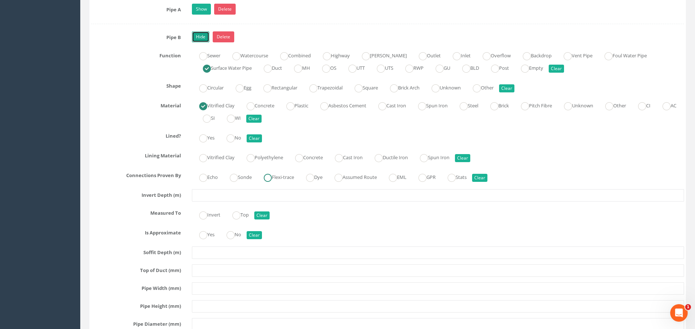
radio input "true"
click at [275, 198] on input "text" at bounding box center [438, 195] width 492 height 12
type input "0.55"
click at [306, 224] on div "Pipe B Hide Delete Function Sewer Watercourse Combined Highway [PERSON_NAME] Ou…" at bounding box center [387, 243] width 593 height 425
click at [207, 217] on ins at bounding box center [203, 215] width 8 height 8
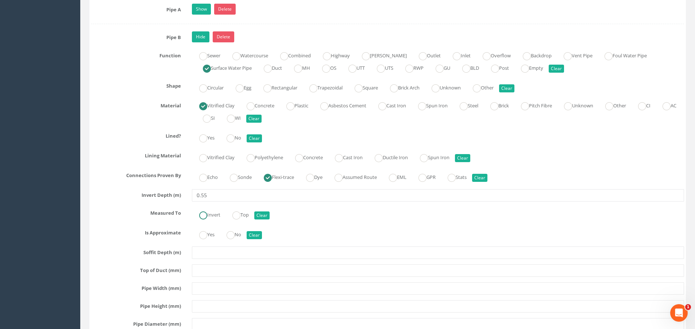
radio input "true"
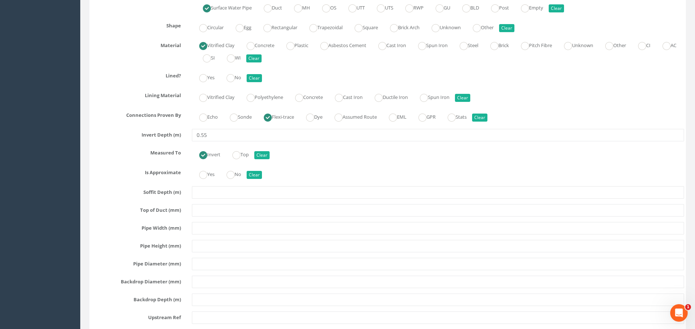
scroll to position [1388, 0]
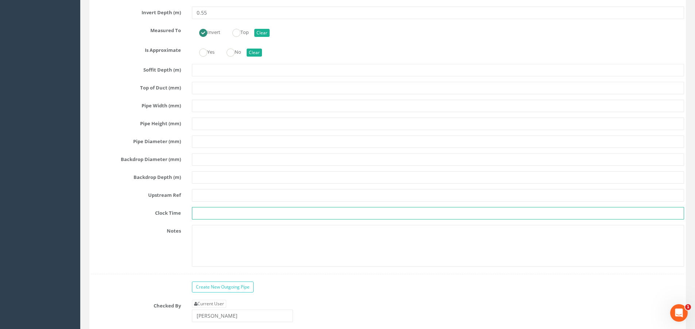
click at [207, 213] on input "text" at bounding box center [438, 213] width 492 height 12
type input "7"
click at [101, 222] on div "Pipe B Hide Delete Function Sewer Watercourse Combined Highway [PERSON_NAME] Ou…" at bounding box center [387, 61] width 593 height 425
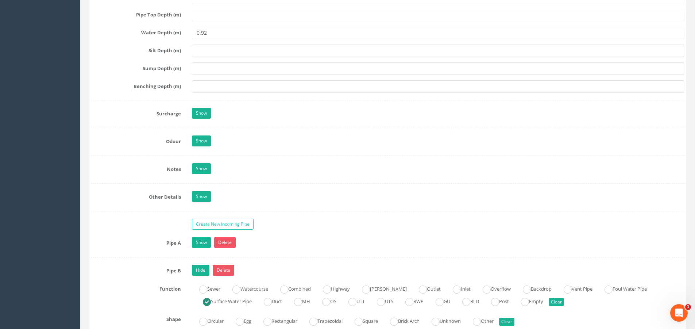
scroll to position [1060, 0]
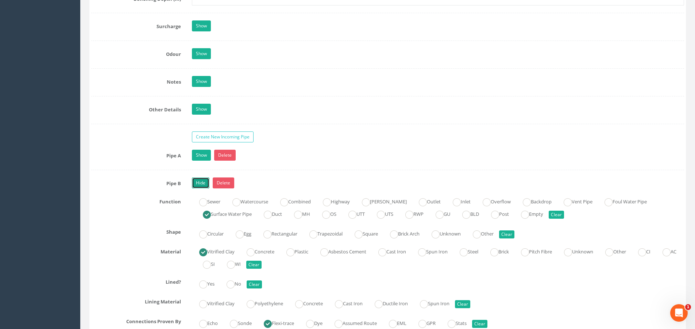
click at [204, 183] on link "Hide" at bounding box center [201, 182] width 18 height 11
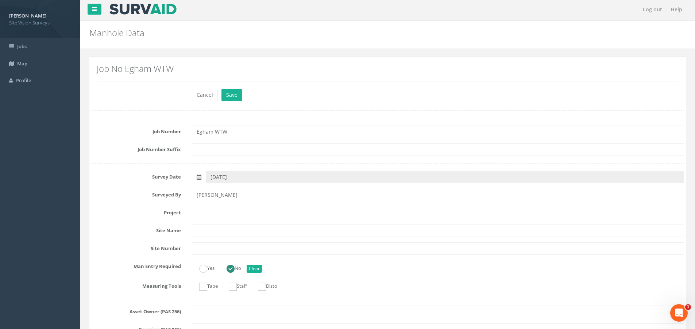
scroll to position [0, 0]
click at [233, 99] on button "Save" at bounding box center [231, 96] width 21 height 12
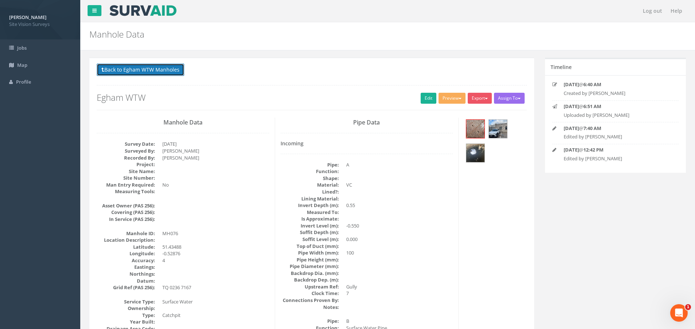
click at [150, 66] on button "Back to Egham WTW Manholes" at bounding box center [141, 69] width 88 height 12
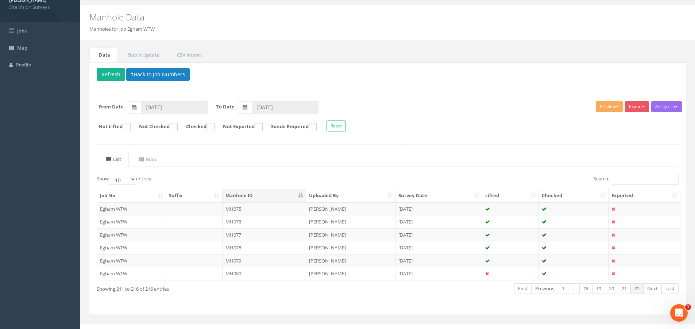
scroll to position [26, 0]
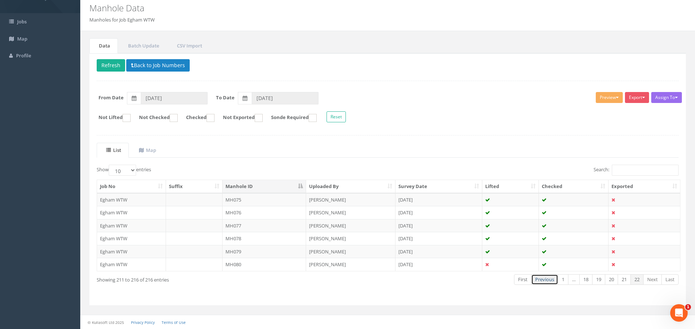
click at [536, 277] on link "Previous" at bounding box center [544, 279] width 27 height 11
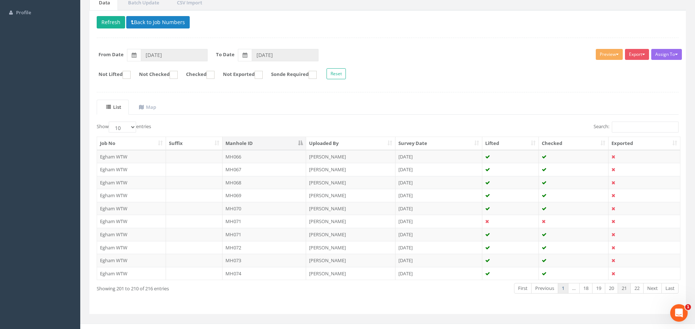
scroll to position [78, 0]
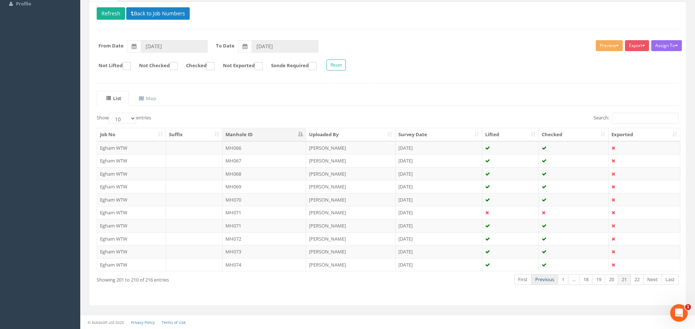
click at [544, 279] on link "Previous" at bounding box center [544, 279] width 27 height 11
click at [245, 169] on td "MH058" at bounding box center [265, 173] width 84 height 13
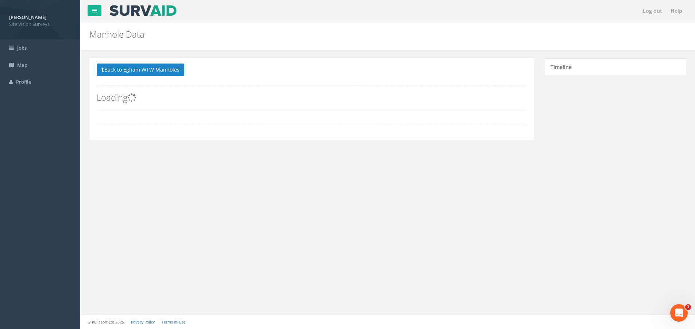
scroll to position [0, 0]
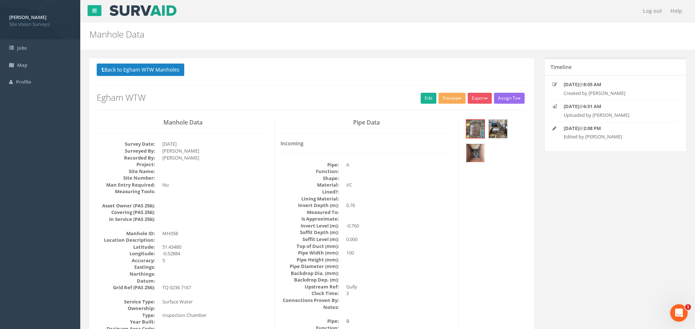
click at [477, 154] on img at bounding box center [475, 153] width 18 height 18
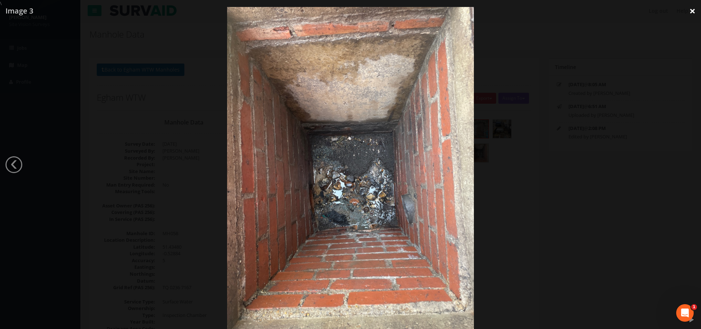
click at [693, 9] on link "×" at bounding box center [691, 11] width 17 height 22
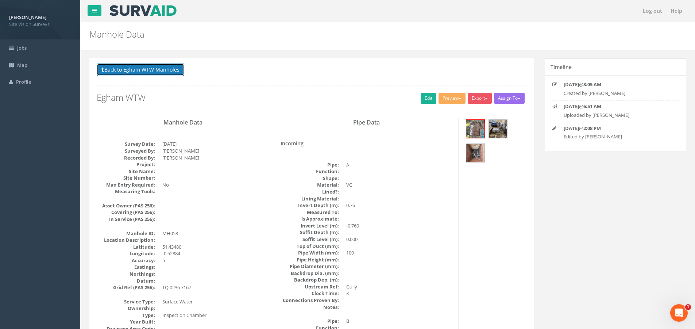
click at [160, 70] on button "Back to Egham WTW Manholes" at bounding box center [141, 69] width 88 height 12
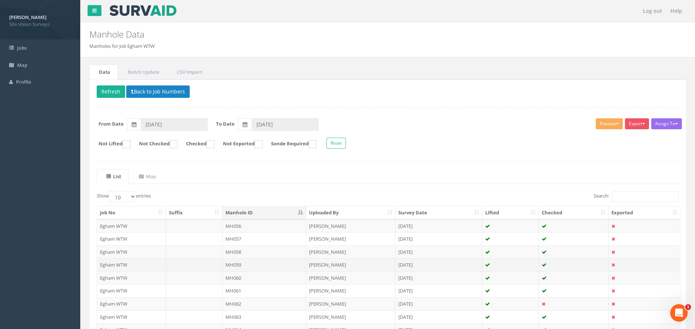
click at [238, 262] on td "MH059" at bounding box center [265, 264] width 84 height 13
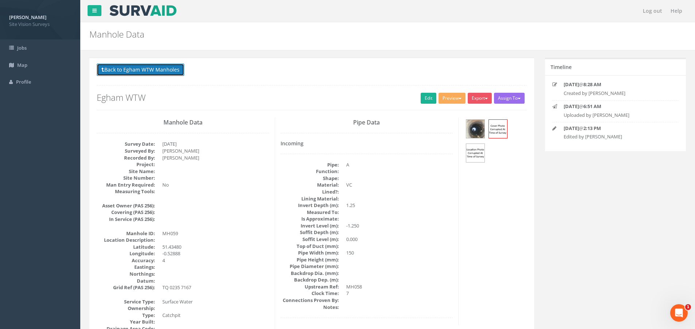
click at [117, 66] on button "Back to Egham WTW Manholes" at bounding box center [141, 69] width 88 height 12
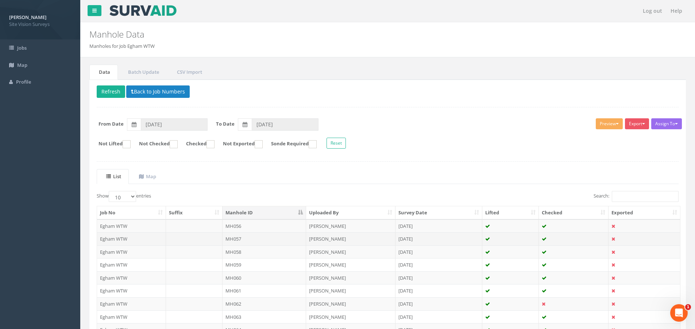
scroll to position [78, 0]
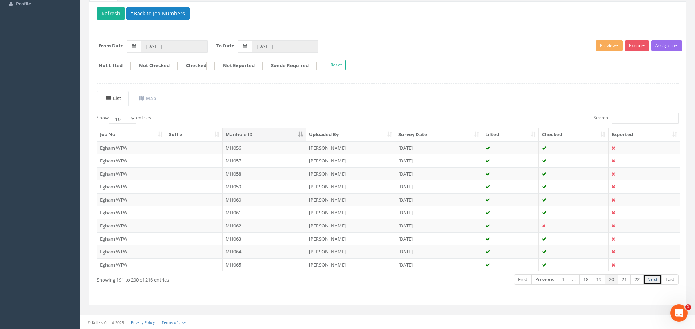
click at [649, 279] on link "Next" at bounding box center [652, 279] width 19 height 11
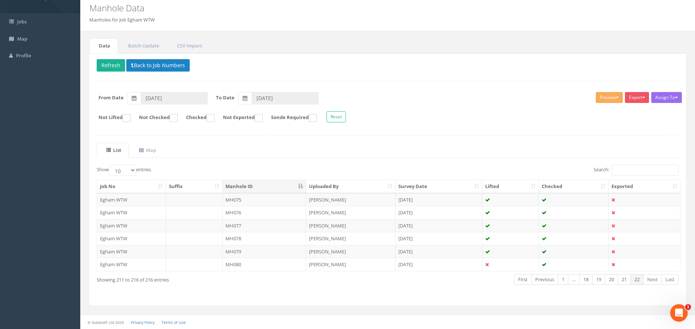
click at [649, 279] on link "Next" at bounding box center [652, 279] width 19 height 11
click at [290, 265] on td "MH080" at bounding box center [265, 264] width 84 height 13
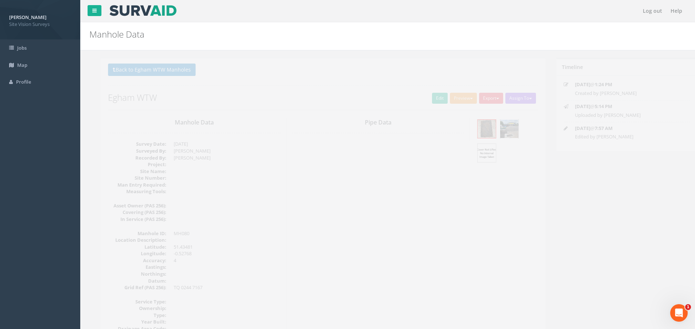
click at [498, 126] on img at bounding box center [498, 129] width 18 height 18
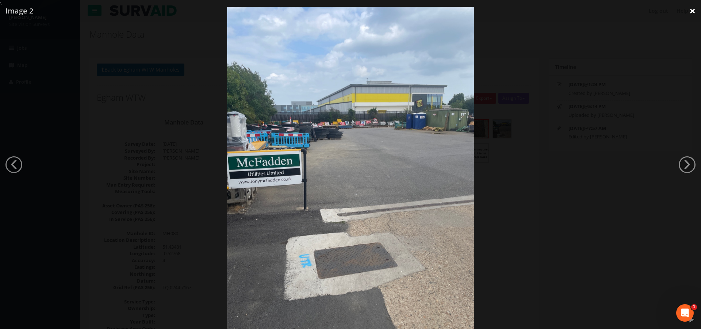
click at [693, 8] on link "×" at bounding box center [691, 11] width 17 height 22
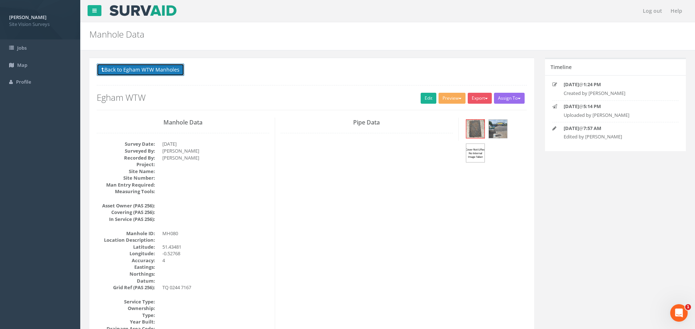
click at [121, 66] on button "Back to Egham WTW Manholes" at bounding box center [141, 69] width 88 height 12
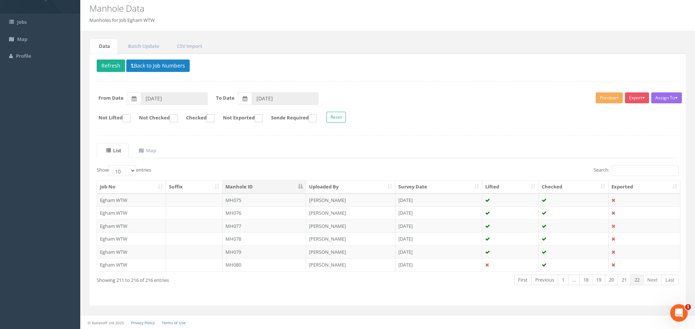
scroll to position [26, 0]
click at [234, 249] on td "MH079" at bounding box center [265, 251] width 84 height 13
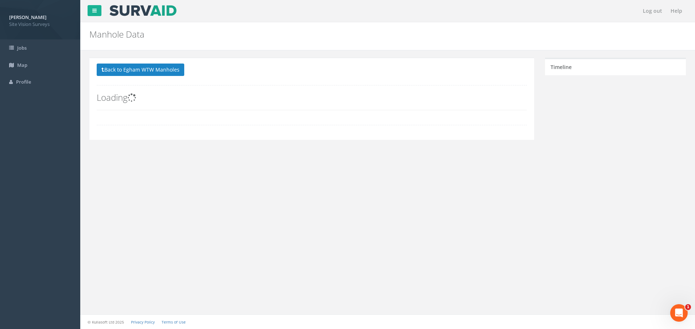
scroll to position [0, 0]
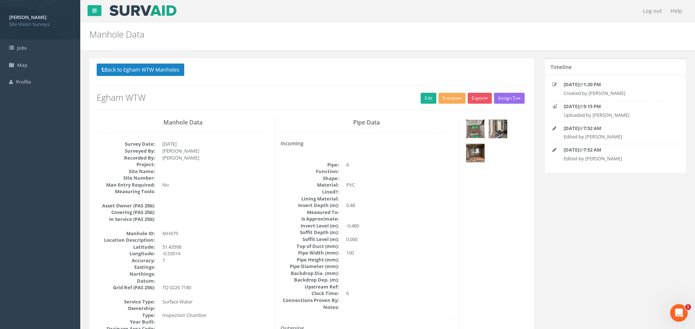
click at [478, 129] on img at bounding box center [475, 129] width 18 height 18
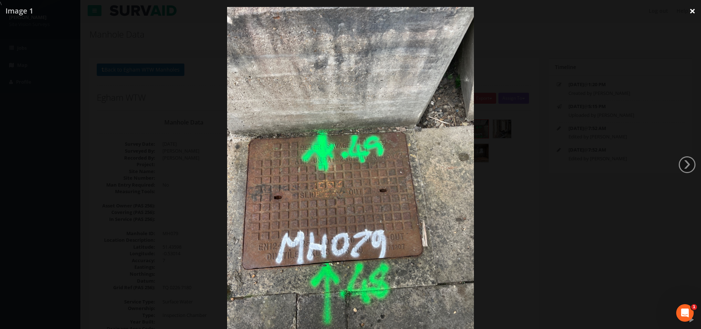
click at [695, 10] on link "×" at bounding box center [691, 11] width 17 height 22
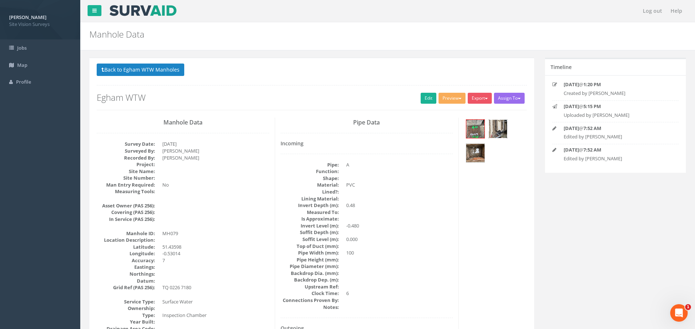
click at [501, 128] on img at bounding box center [498, 129] width 18 height 18
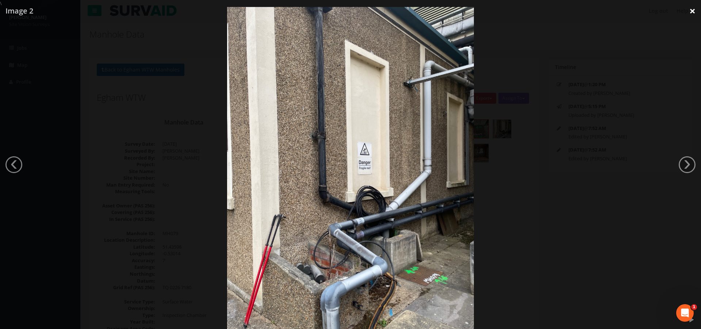
click at [690, 9] on link "×" at bounding box center [691, 11] width 17 height 22
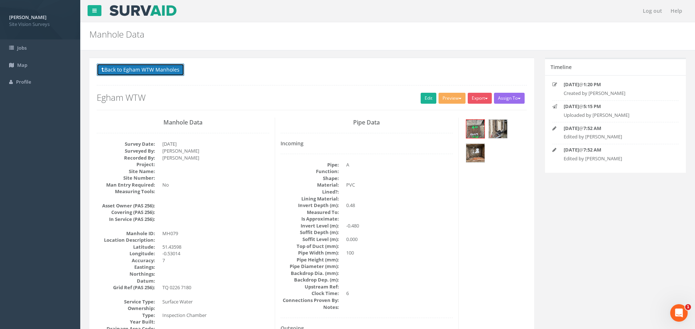
click at [131, 65] on button "Back to Egham WTW Manholes" at bounding box center [141, 69] width 88 height 12
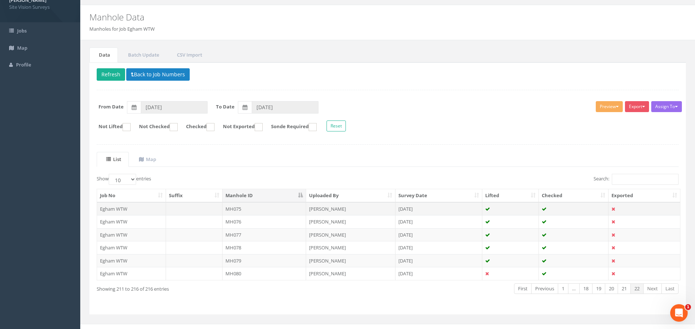
scroll to position [26, 0]
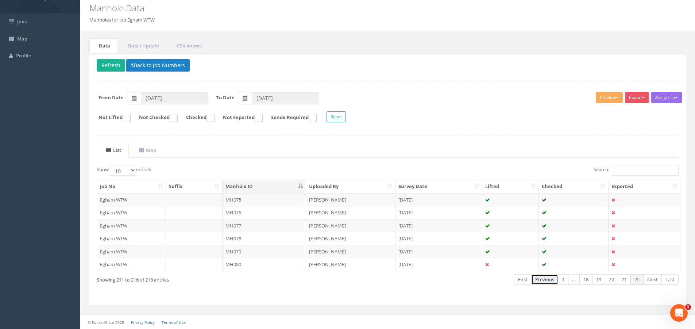
click at [544, 278] on link "Previous" at bounding box center [544, 279] width 27 height 11
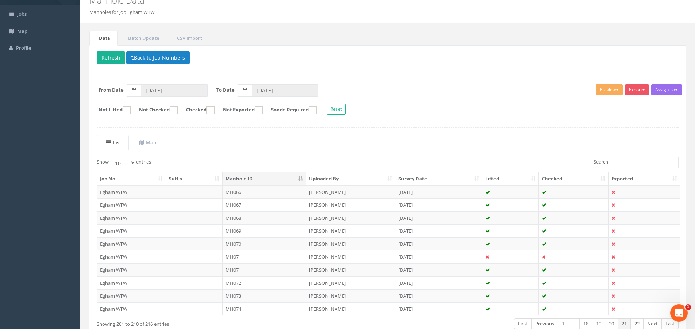
click at [544, 278] on td at bounding box center [574, 282] width 70 height 13
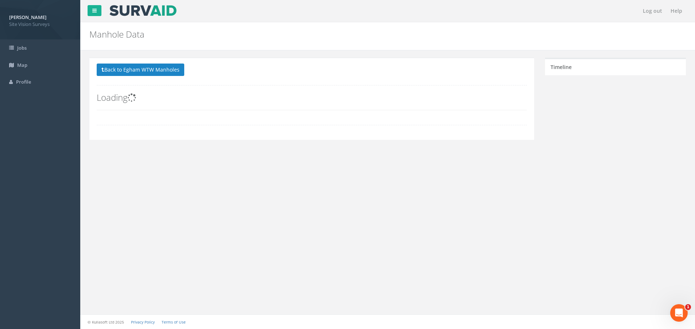
scroll to position [0, 0]
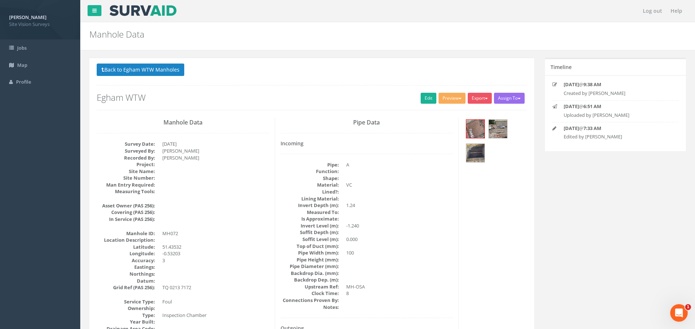
click at [167, 68] on button "Back to Egham WTW Manholes" at bounding box center [141, 69] width 88 height 12
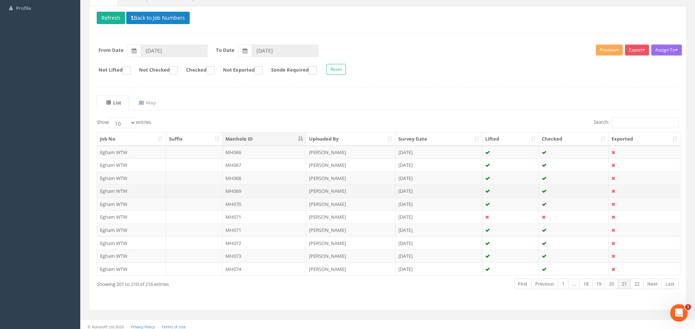
scroll to position [78, 0]
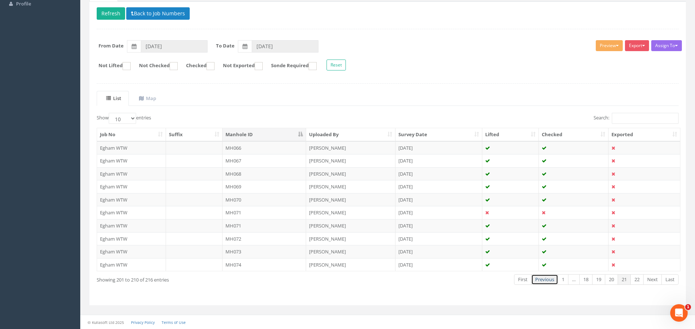
click at [546, 277] on link "Previous" at bounding box center [544, 279] width 27 height 11
click at [546, 277] on link "Previous" at bounding box center [546, 279] width 27 height 11
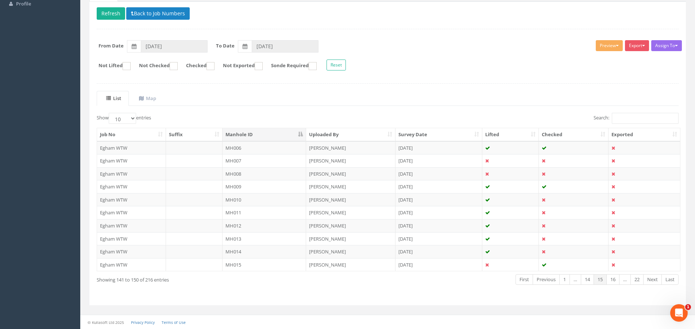
click at [546, 277] on link "Previous" at bounding box center [546, 279] width 27 height 11
click at [251, 200] on td "IC130" at bounding box center [265, 199] width 84 height 13
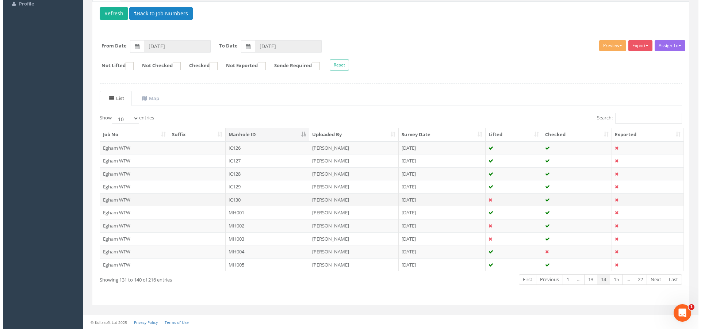
scroll to position [0, 0]
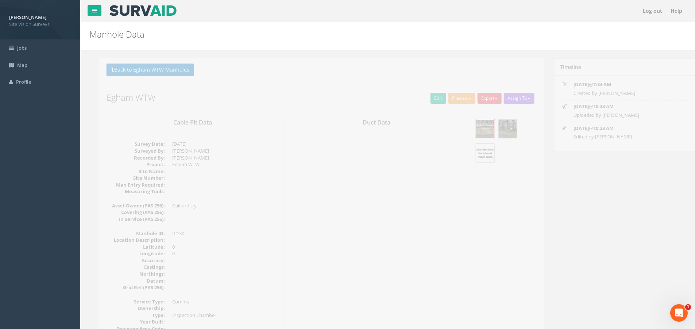
click at [477, 127] on img at bounding box center [475, 129] width 18 height 18
